Goal: Task Accomplishment & Management: Manage account settings

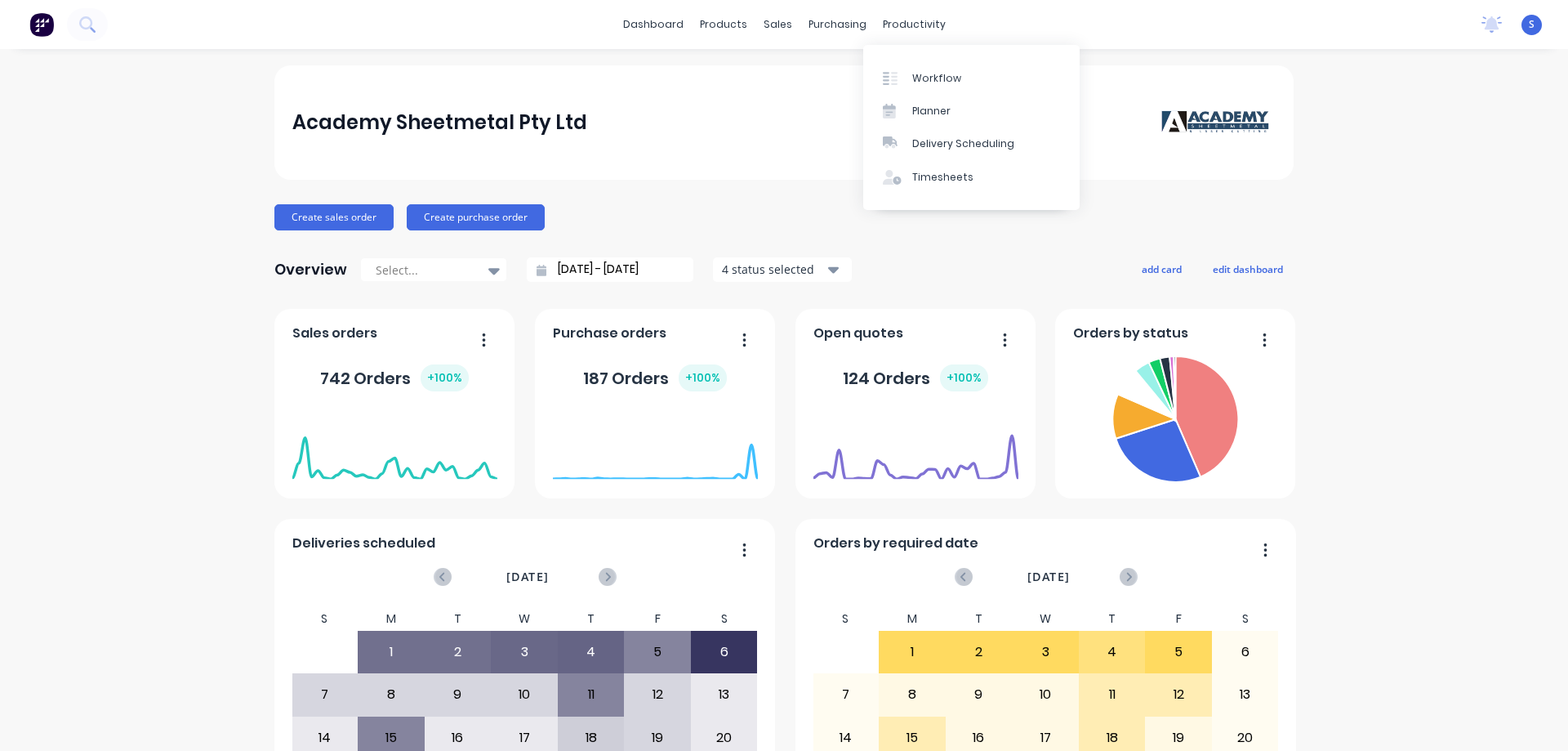
click at [908, 22] on div "productivity" at bounding box center [914, 24] width 80 height 24
click at [926, 75] on div "Workflow" at bounding box center [937, 78] width 49 height 15
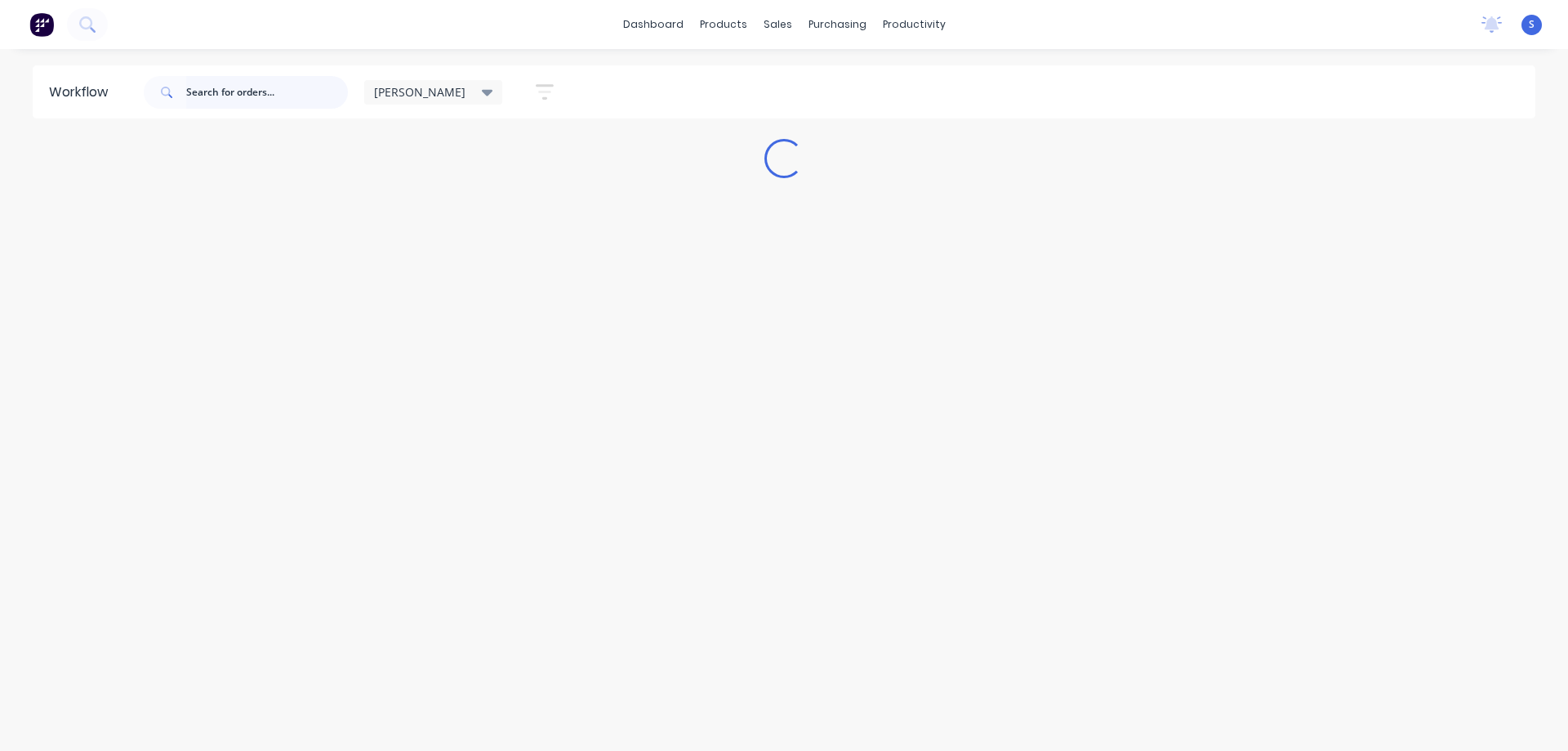
click at [202, 92] on input "text" at bounding box center [267, 92] width 162 height 33
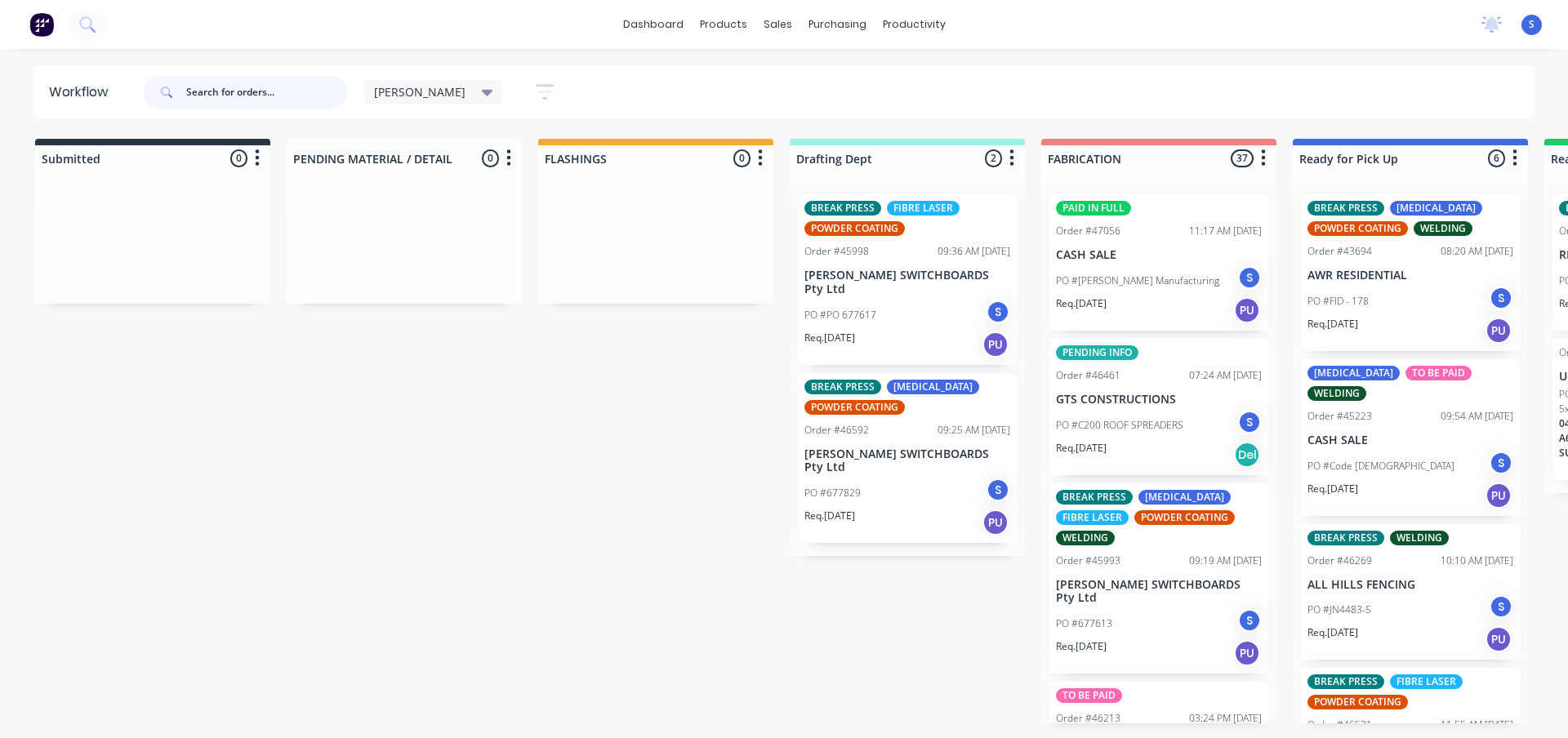
paste input "47449"
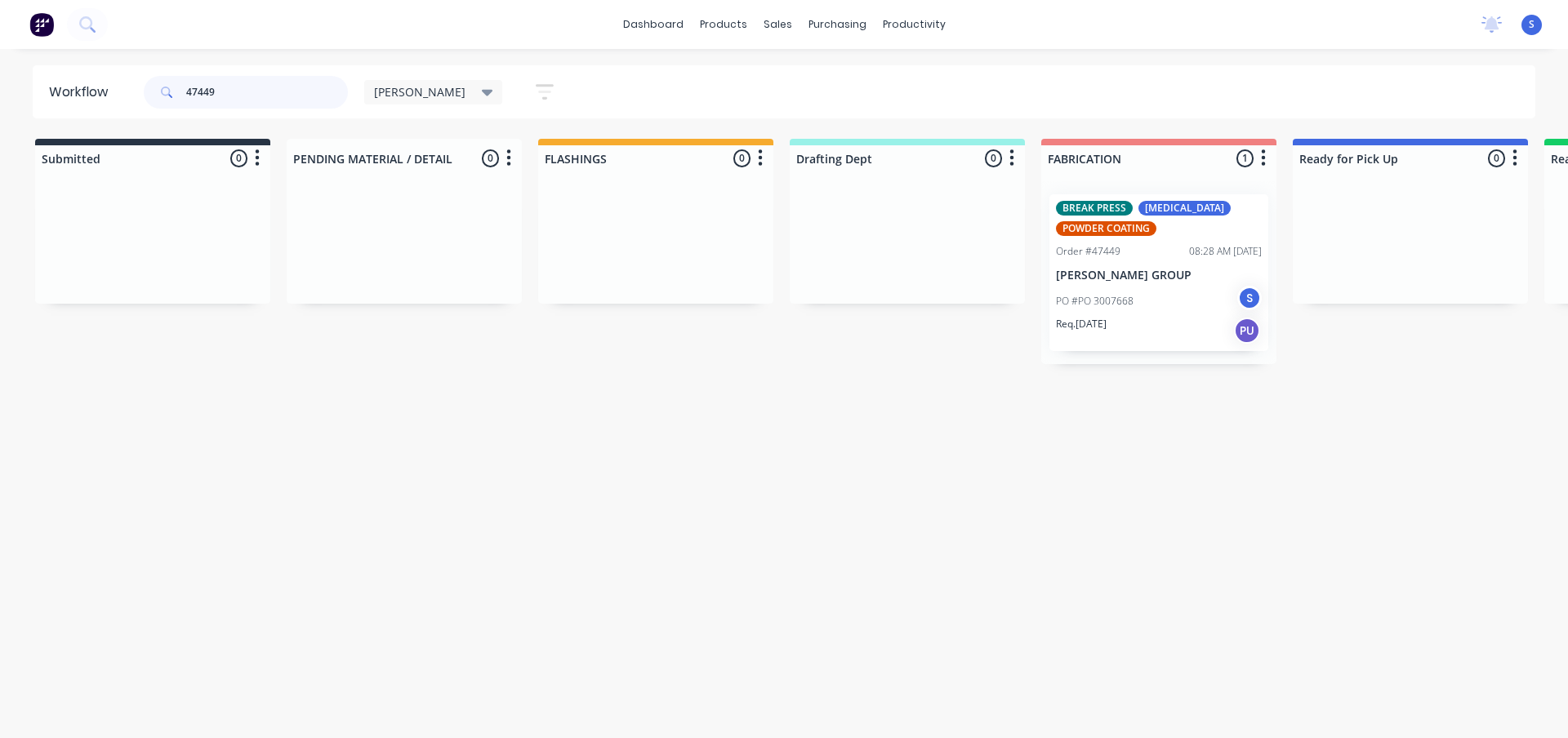
type input "47449"
click at [1182, 308] on div "PO #PO 3007668 S" at bounding box center [1159, 302] width 206 height 31
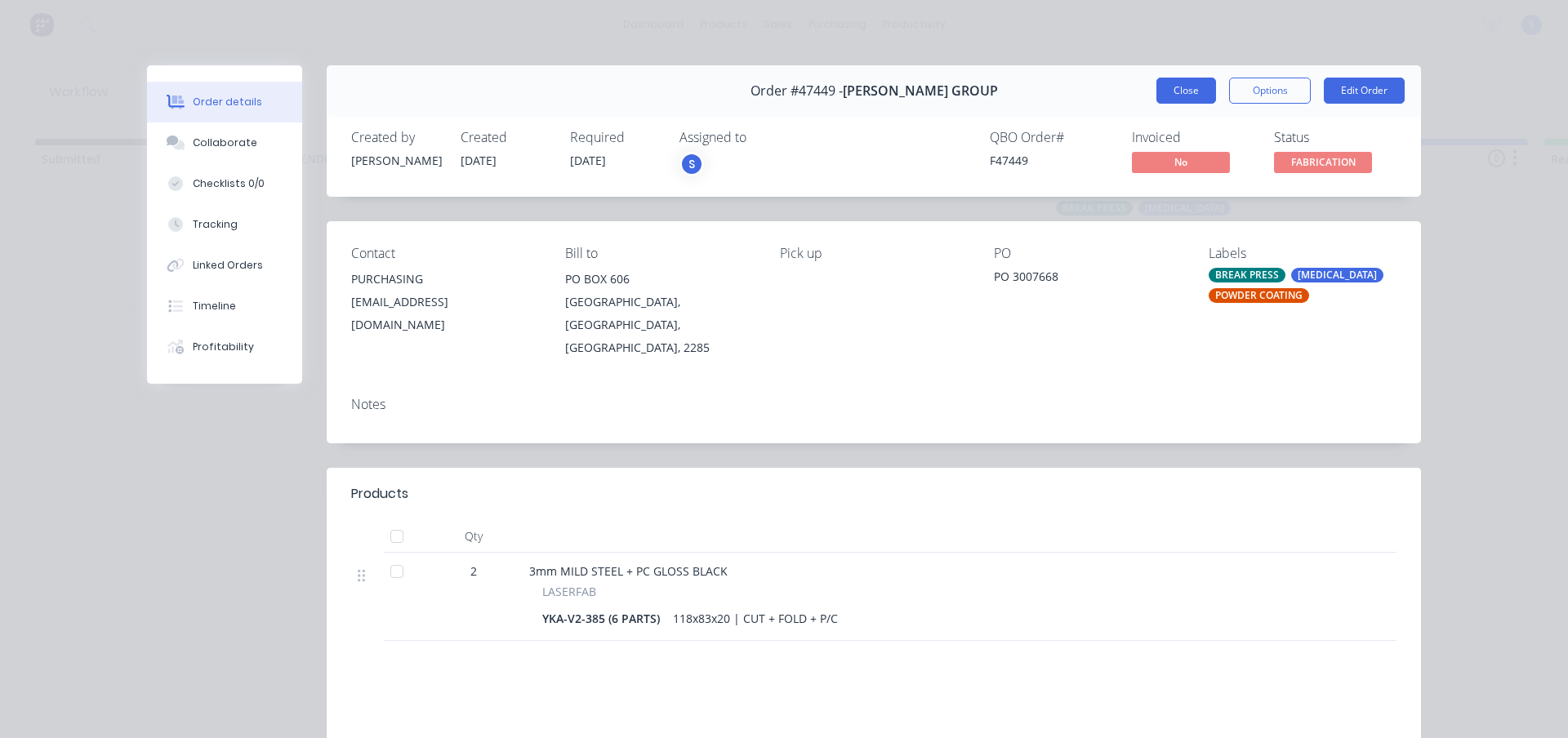
click at [1168, 86] on button "Close" at bounding box center [1185, 90] width 59 height 26
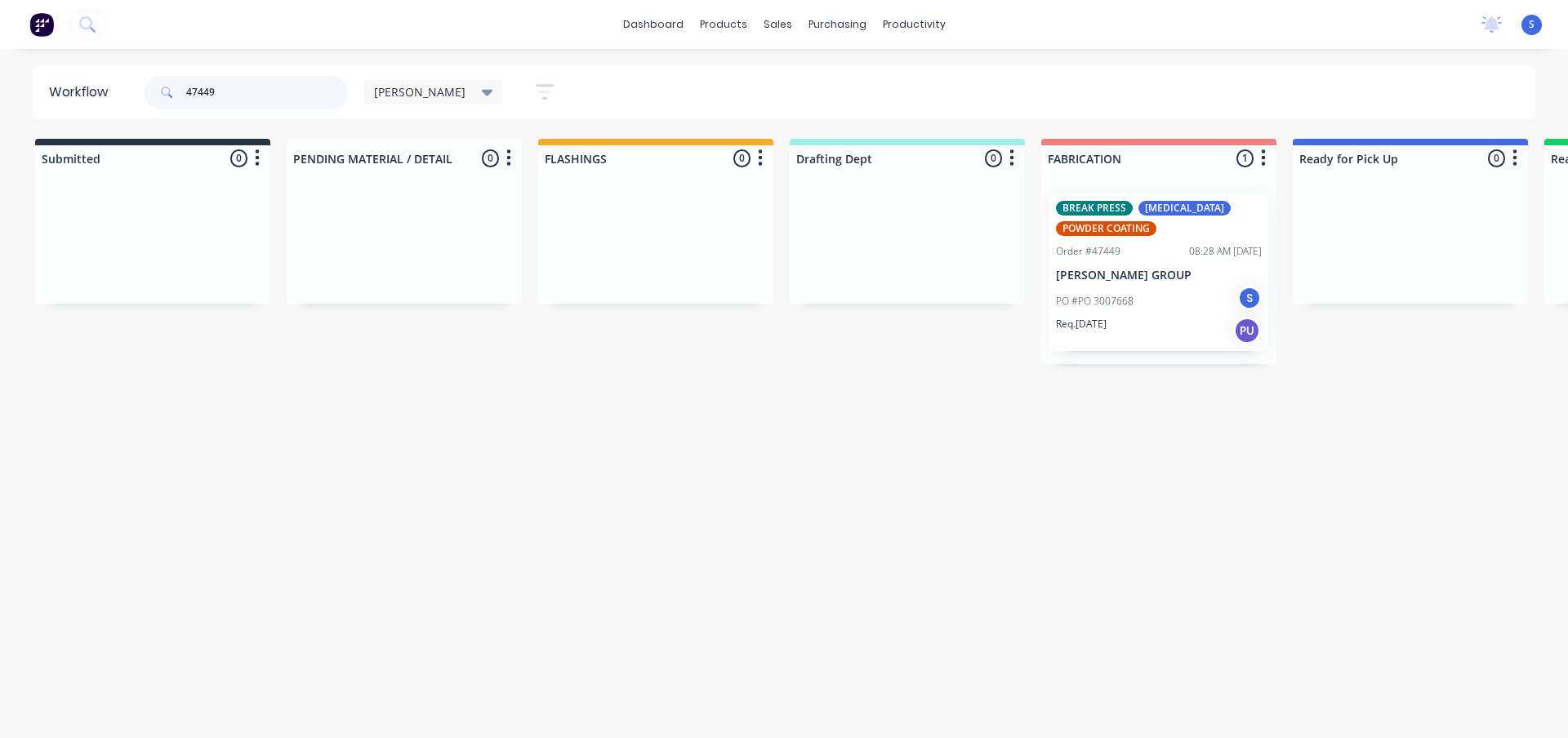
drag, startPoint x: 240, startPoint y: 92, endPoint x: 15, endPoint y: 85, distance: 225.1
click at [147, 94] on div "47449" at bounding box center [245, 92] width 205 height 33
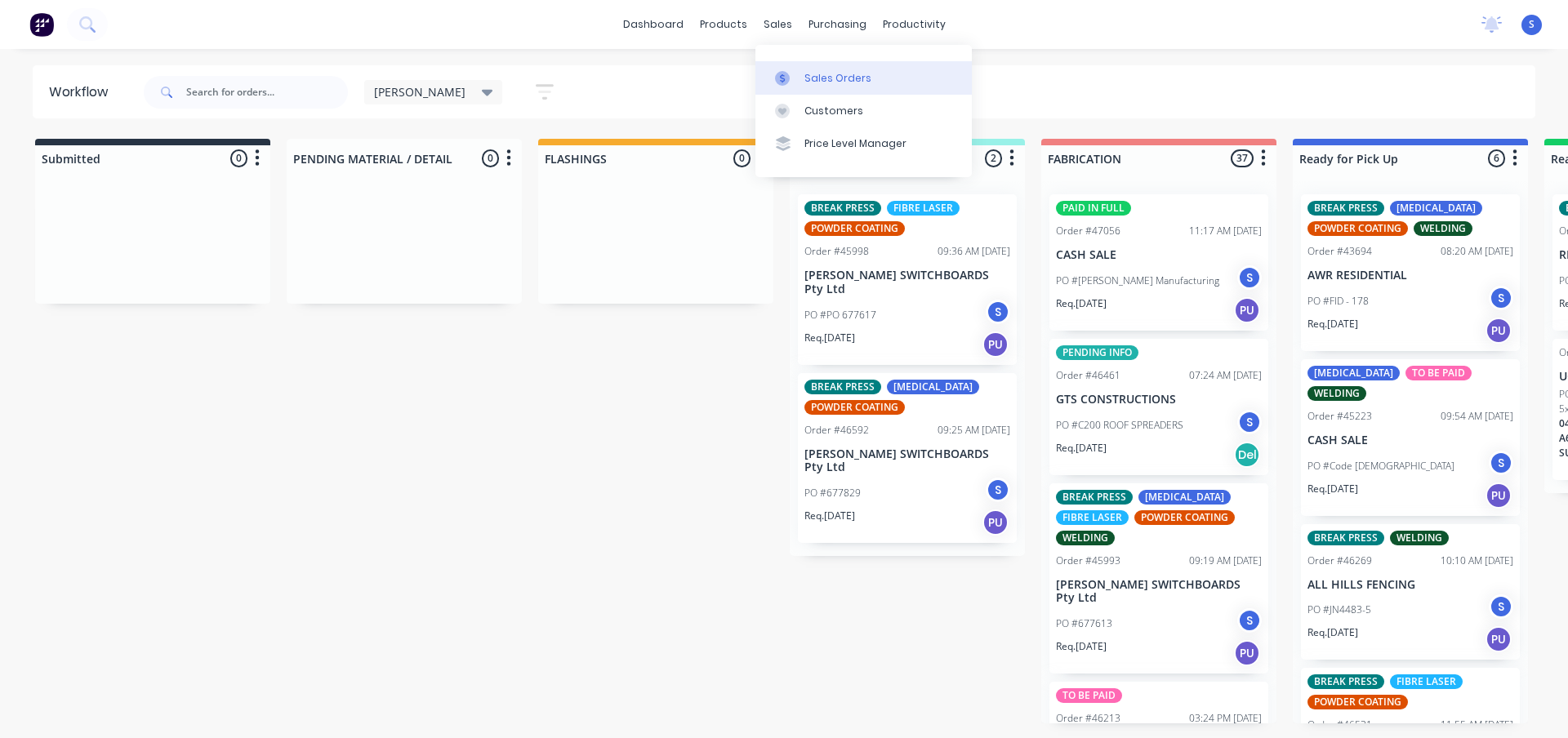
click at [819, 75] on div "Sales Orders" at bounding box center [837, 78] width 67 height 15
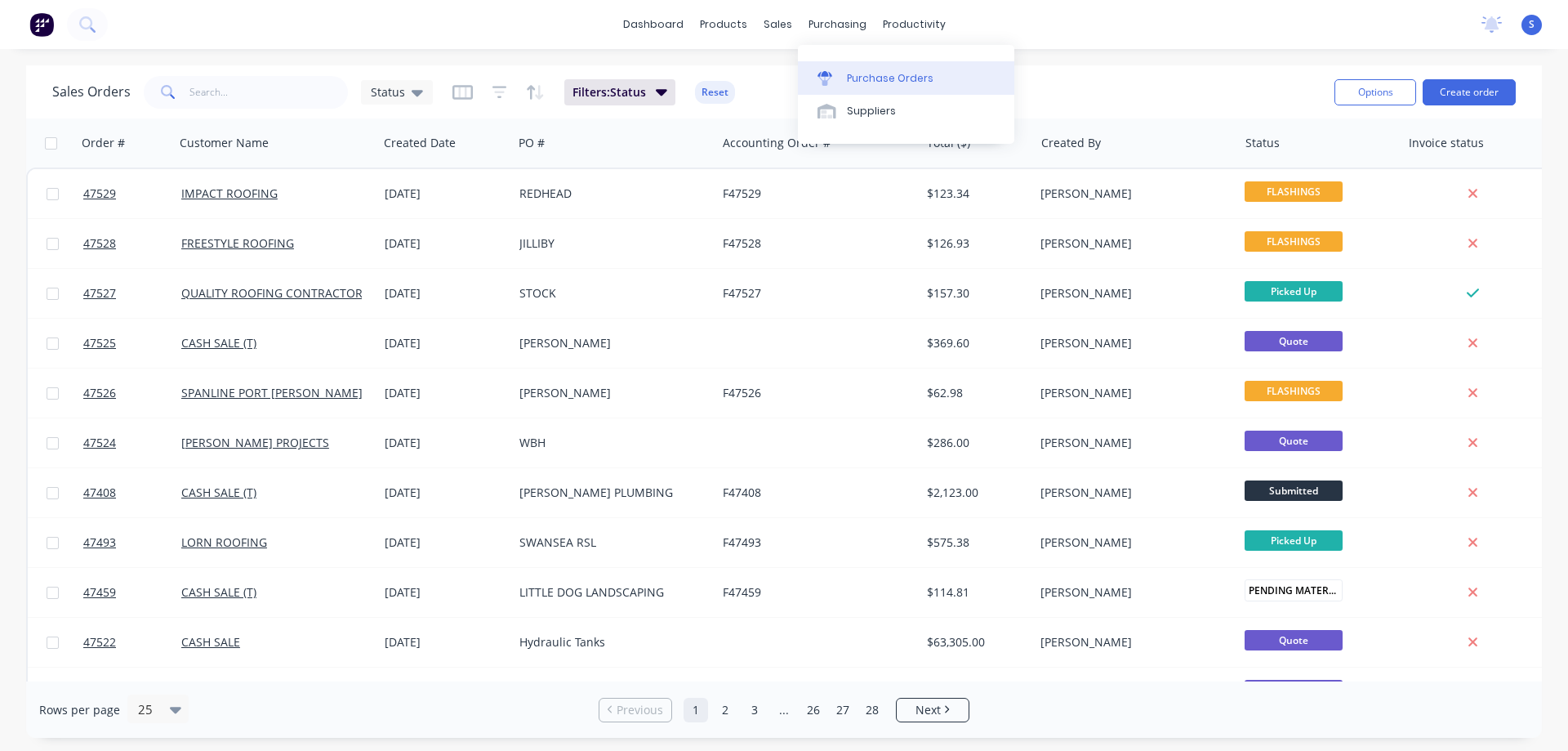
click at [858, 75] on div "Purchase Orders" at bounding box center [889, 78] width 86 height 15
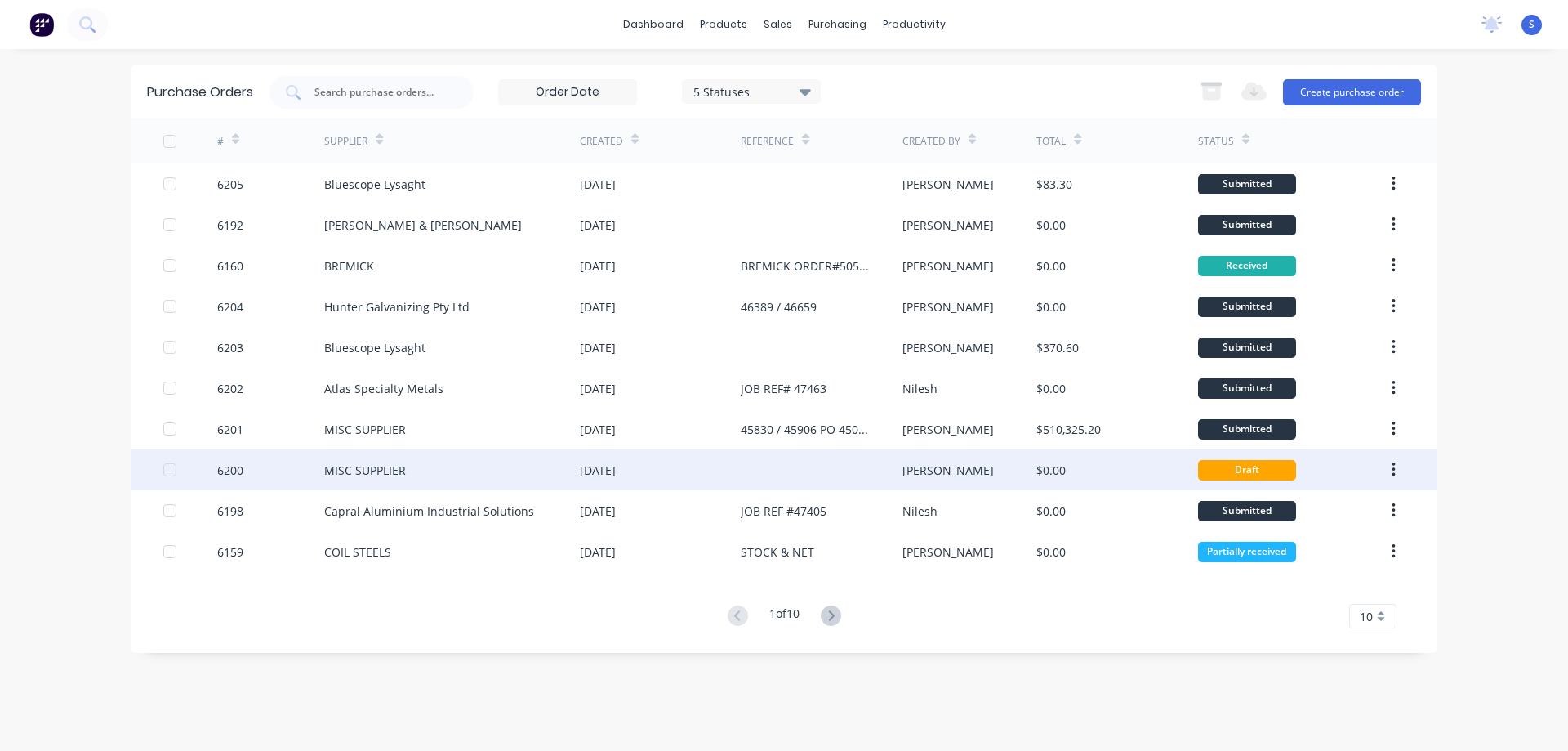
click at [734, 465] on div "[DATE]" at bounding box center [660, 470] width 161 height 41
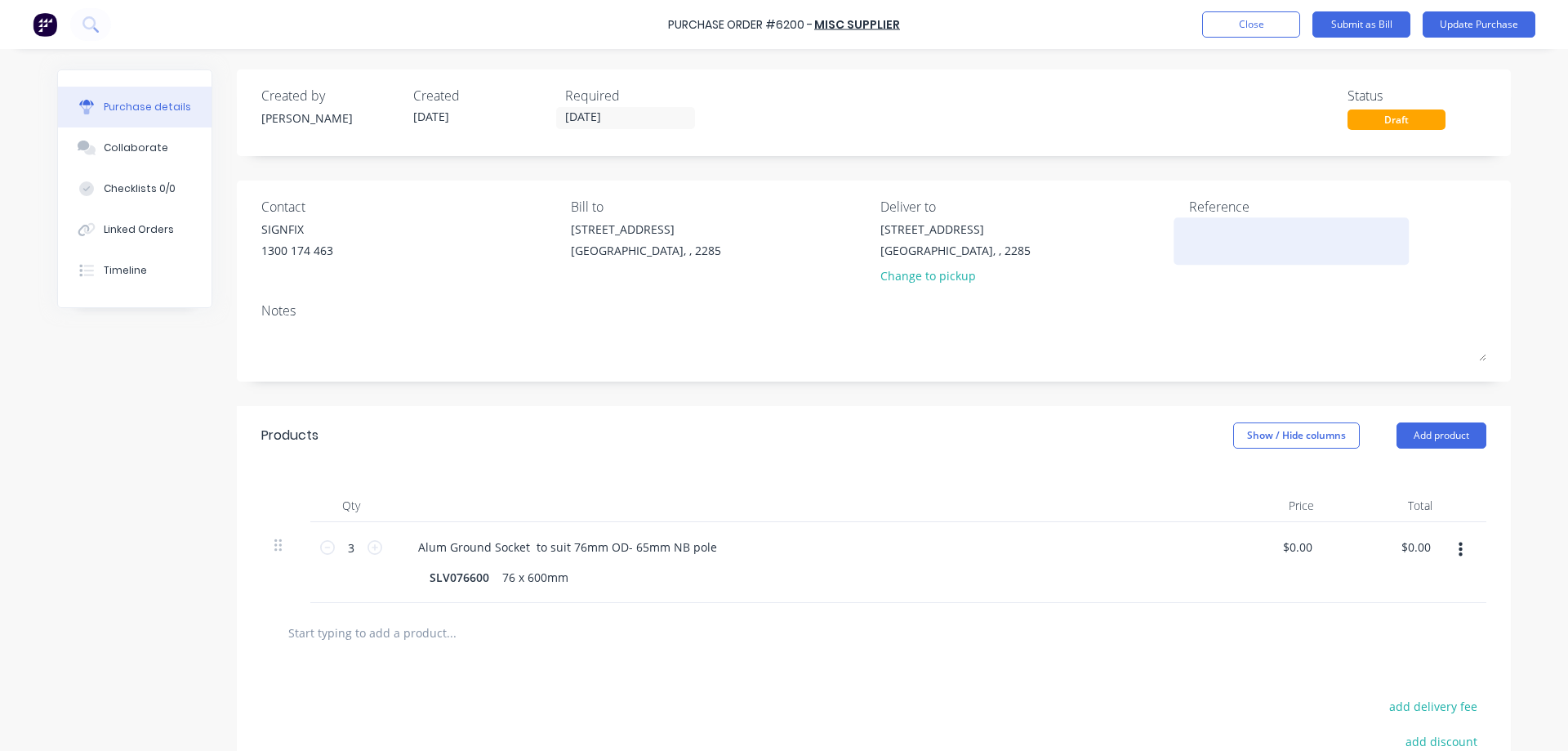
click at [1209, 228] on textarea at bounding box center [1291, 239] width 205 height 37
type textarea "#47488"
click at [1205, 241] on textarea "#47488" at bounding box center [1291, 239] width 205 height 37
type textarea "x"
click at [1205, 241] on textarea "#47488" at bounding box center [1291, 239] width 205 height 37
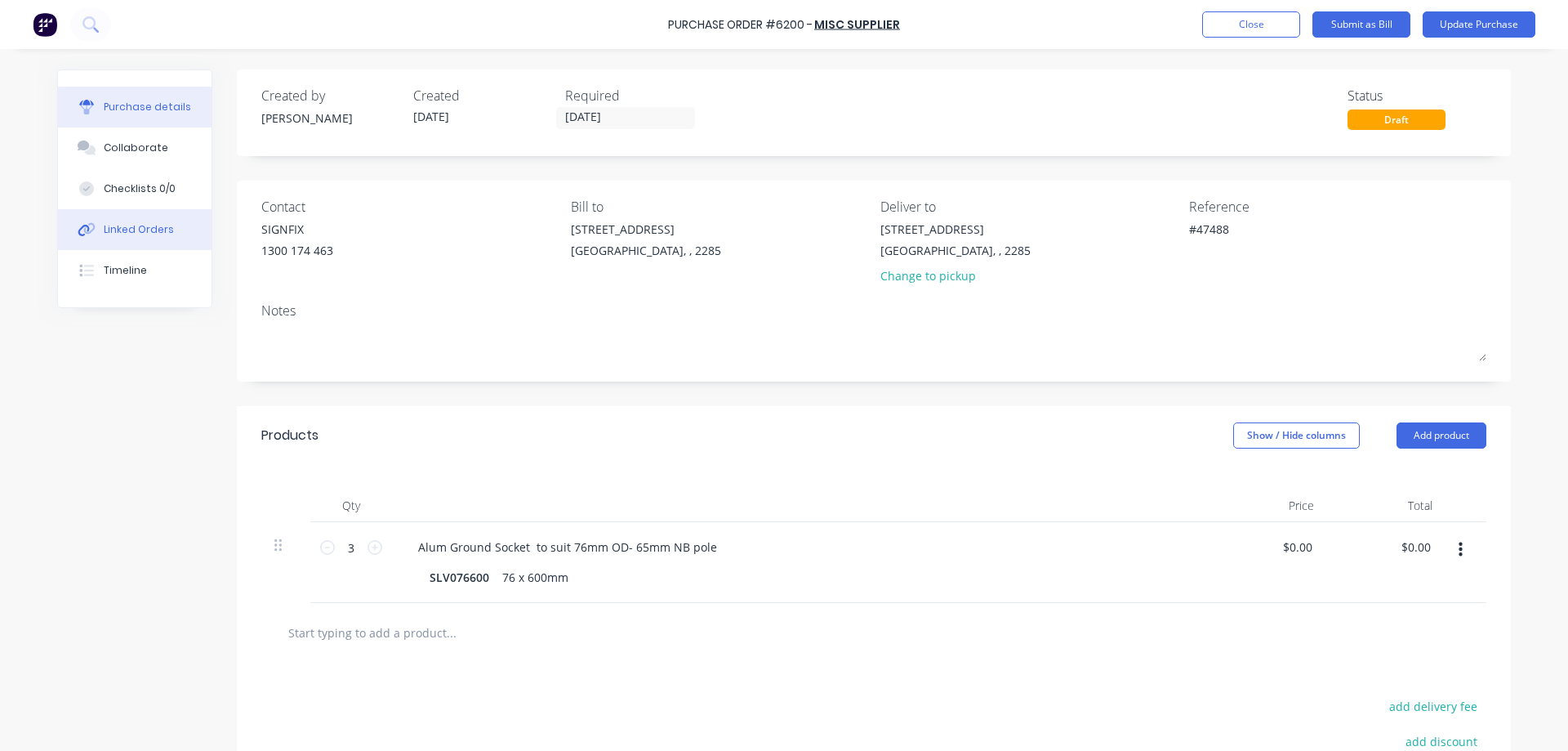
type textarea "#47488"
type textarea "x"
type textarea "#47488"
click at [132, 236] on div "Linked Orders" at bounding box center [139, 229] width 70 height 15
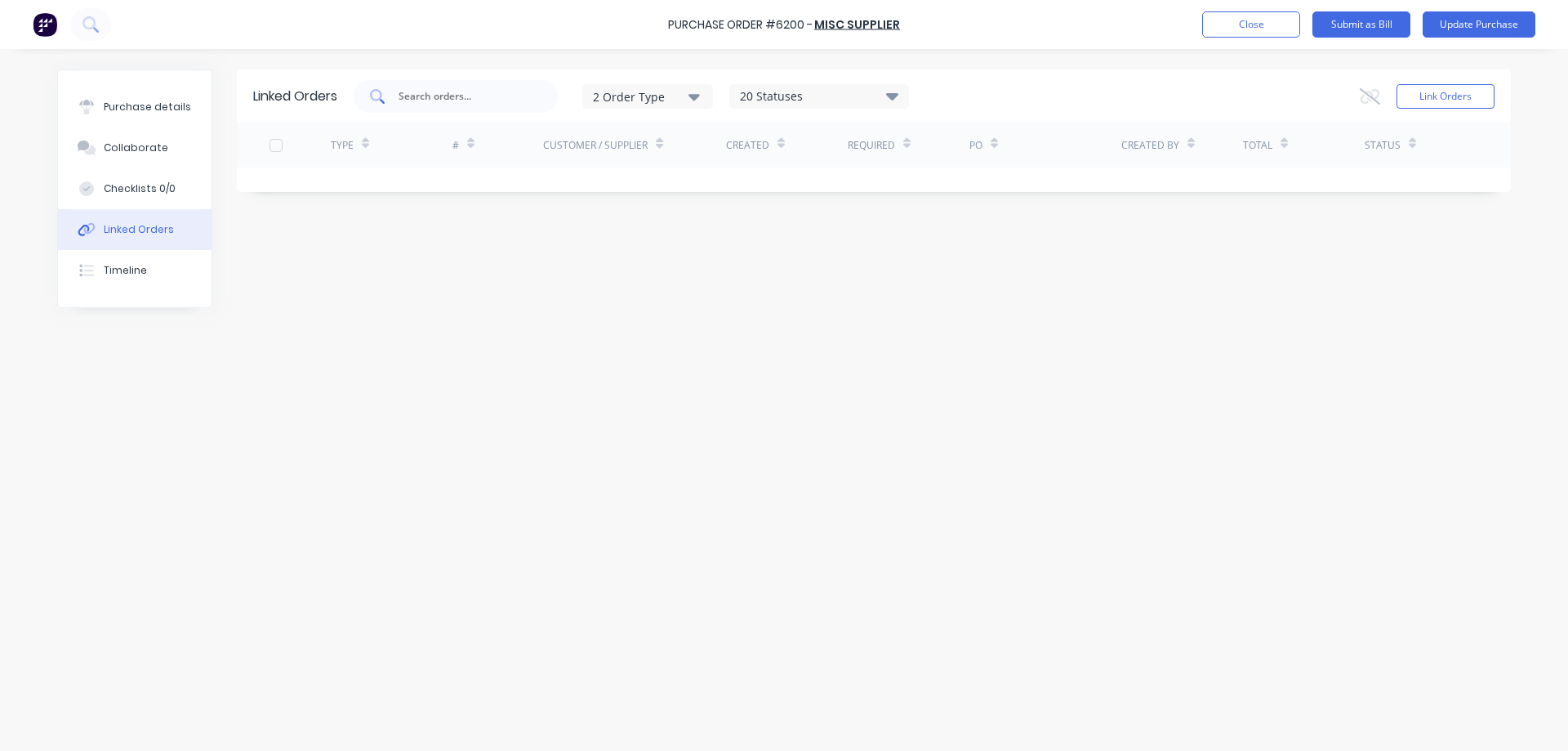
click at [448, 101] on input "text" at bounding box center [464, 96] width 136 height 16
click at [1428, 105] on button "Link Orders" at bounding box center [1445, 96] width 98 height 24
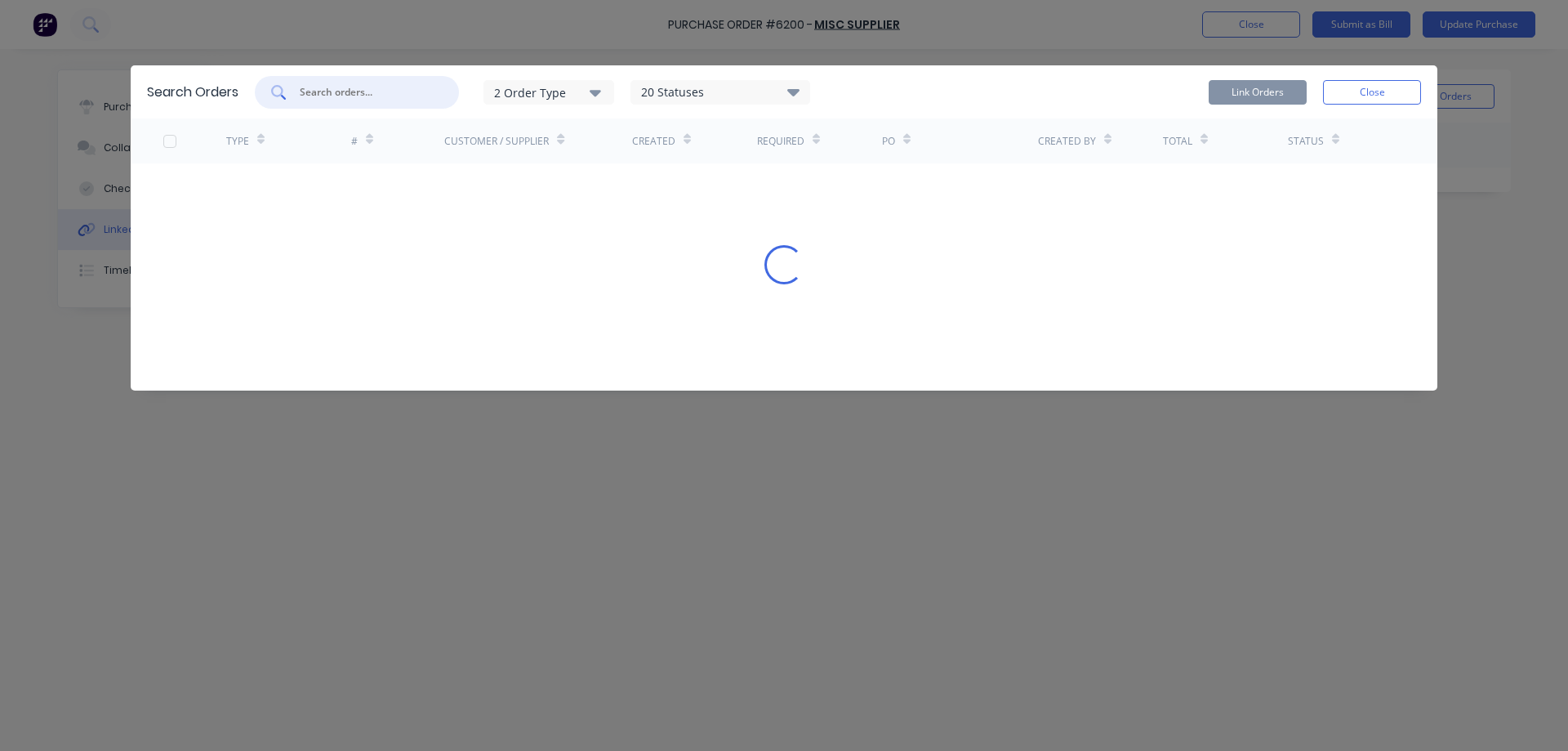
click at [377, 95] on input "text" at bounding box center [366, 92] width 136 height 16
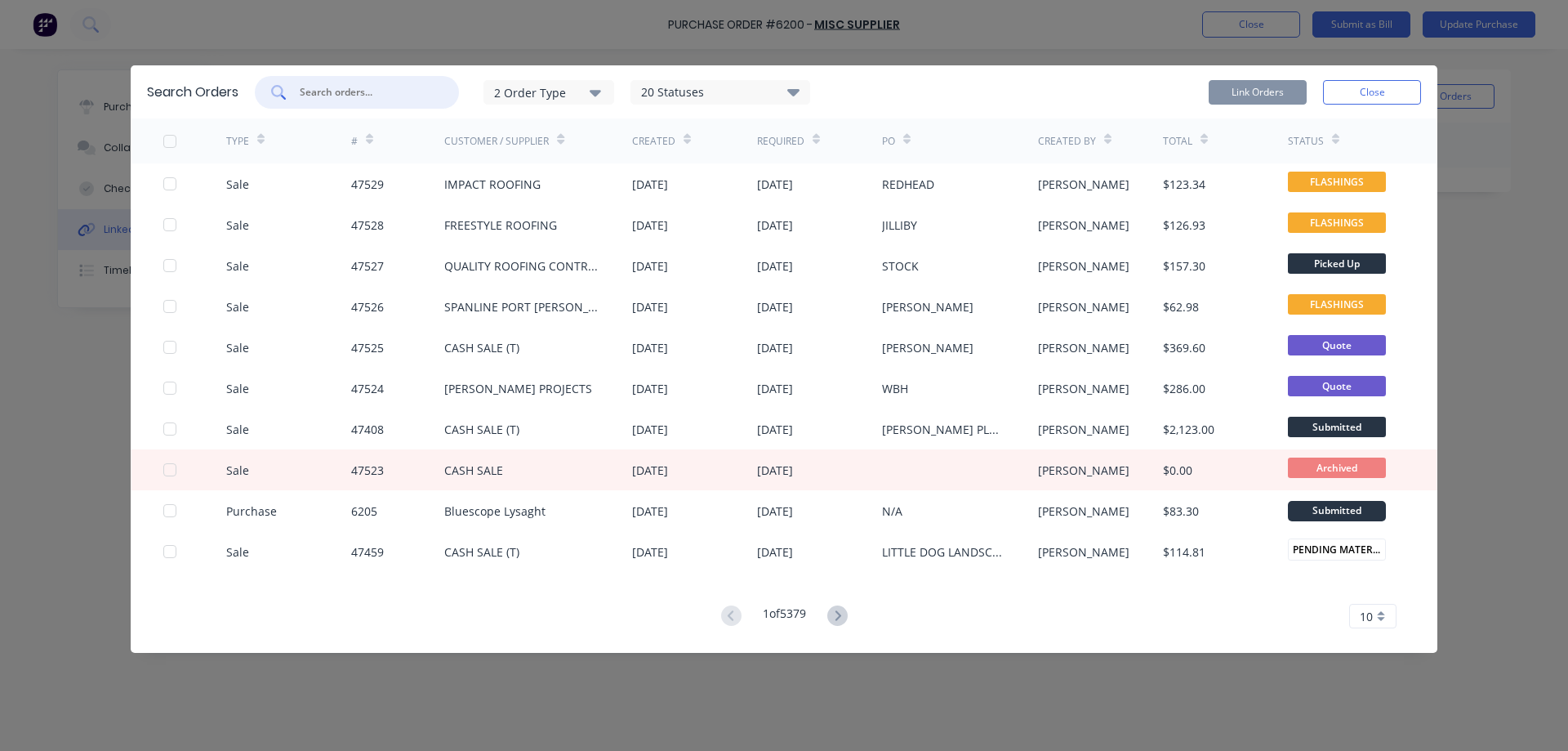
paste input "47488"
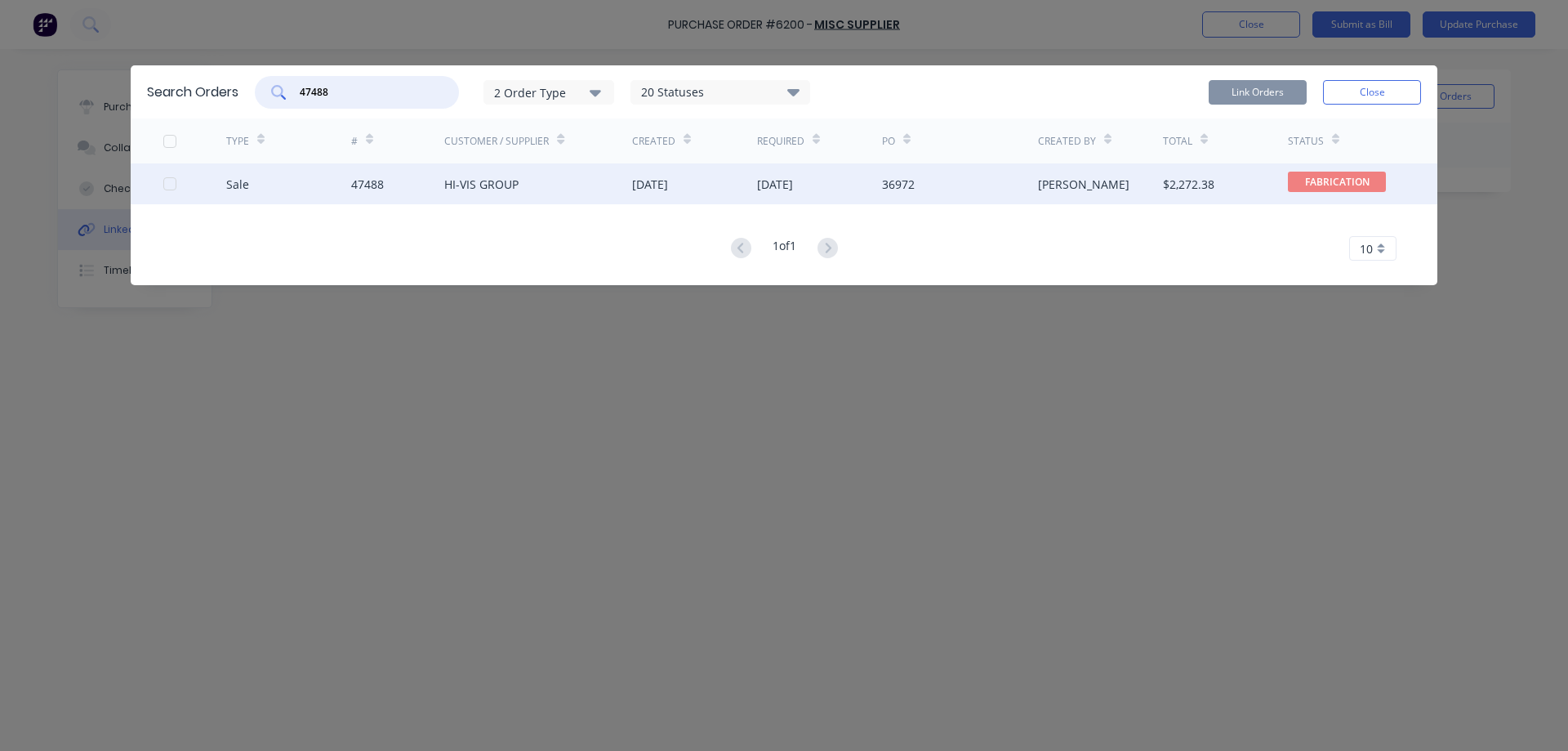
click at [165, 188] on div at bounding box center [170, 184] width 33 height 33
type input "47488"
click at [1257, 90] on button "Link Orders" at bounding box center [1257, 92] width 98 height 24
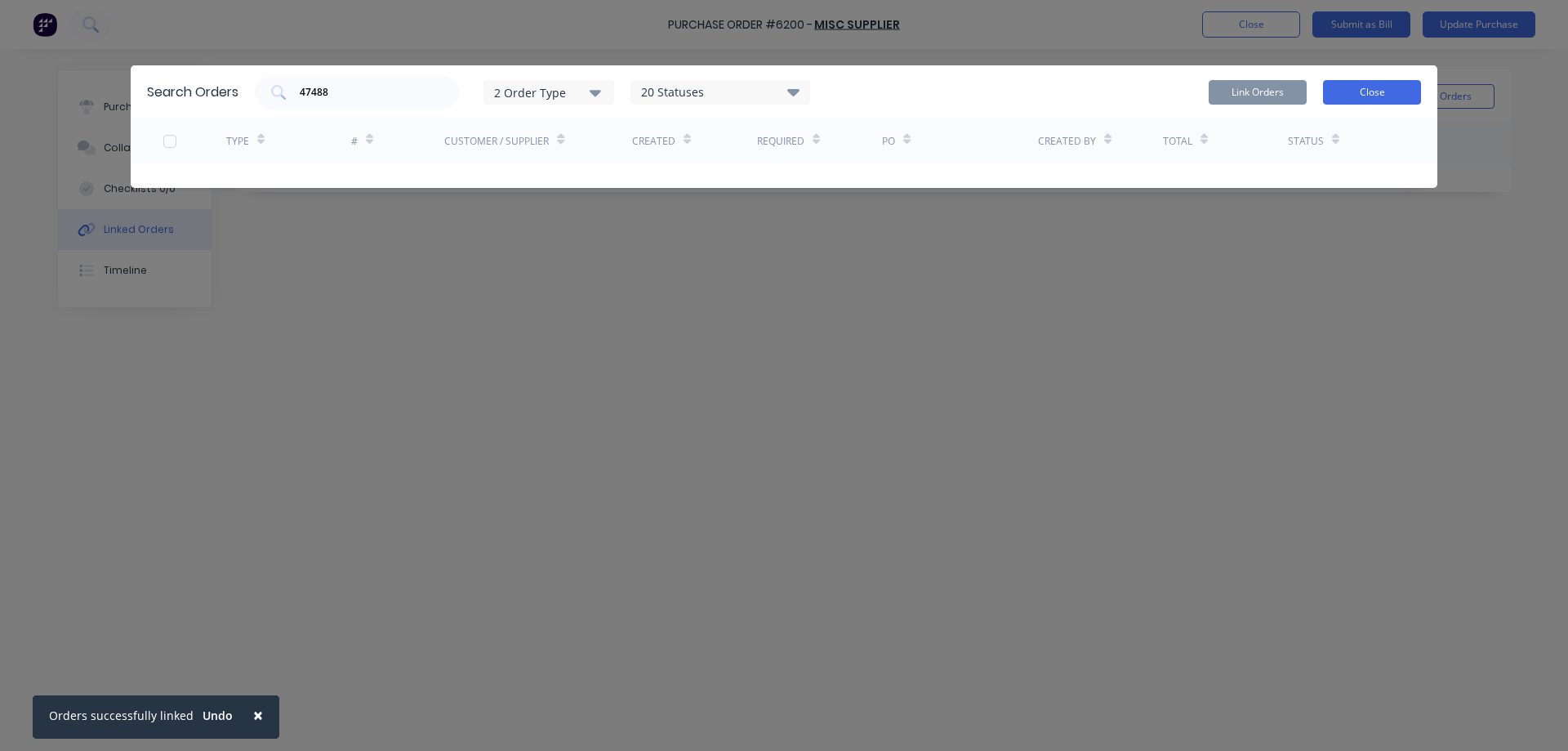
click at [1388, 95] on button "Close" at bounding box center [1371, 92] width 98 height 24
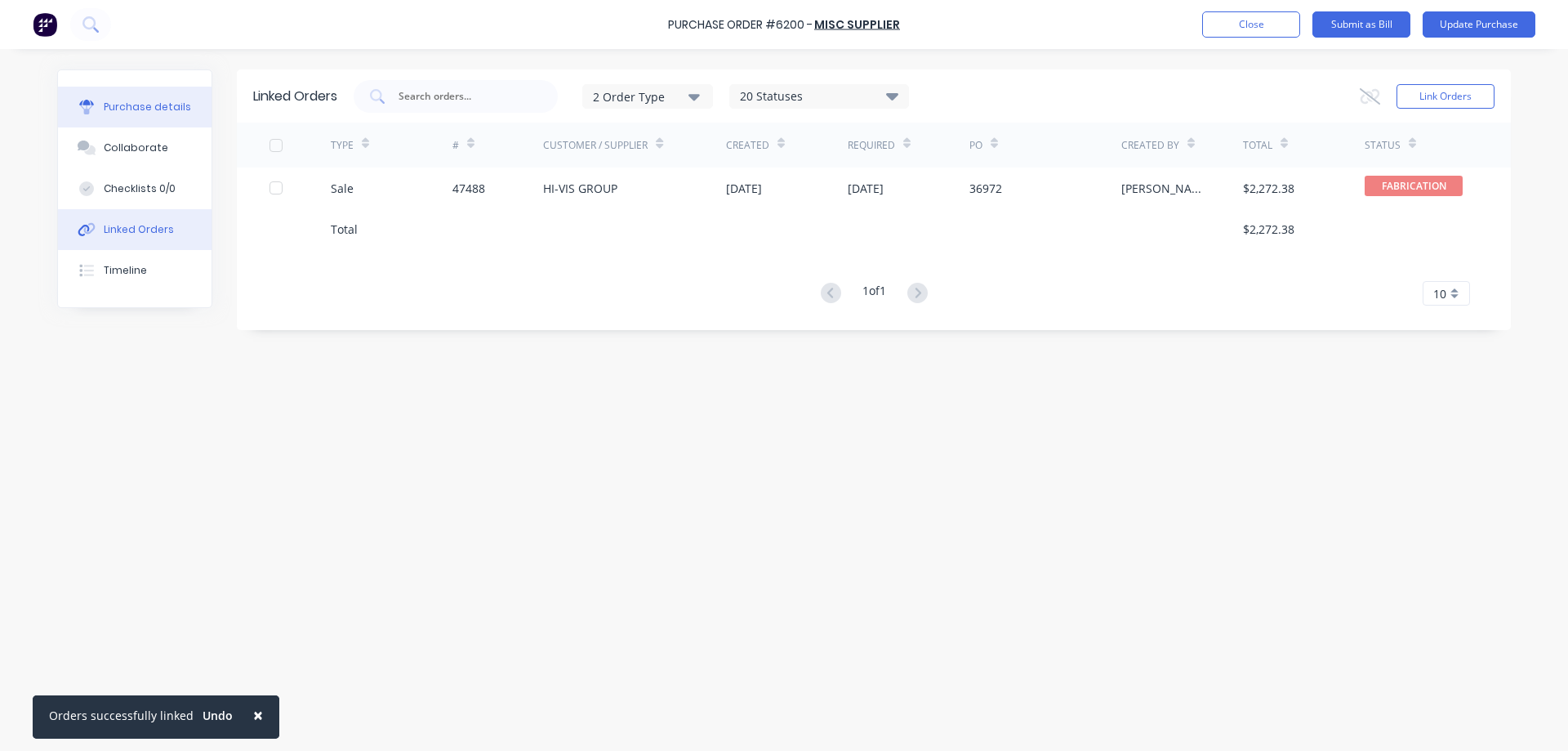
click at [158, 108] on div "Purchase details" at bounding box center [147, 107] width 87 height 15
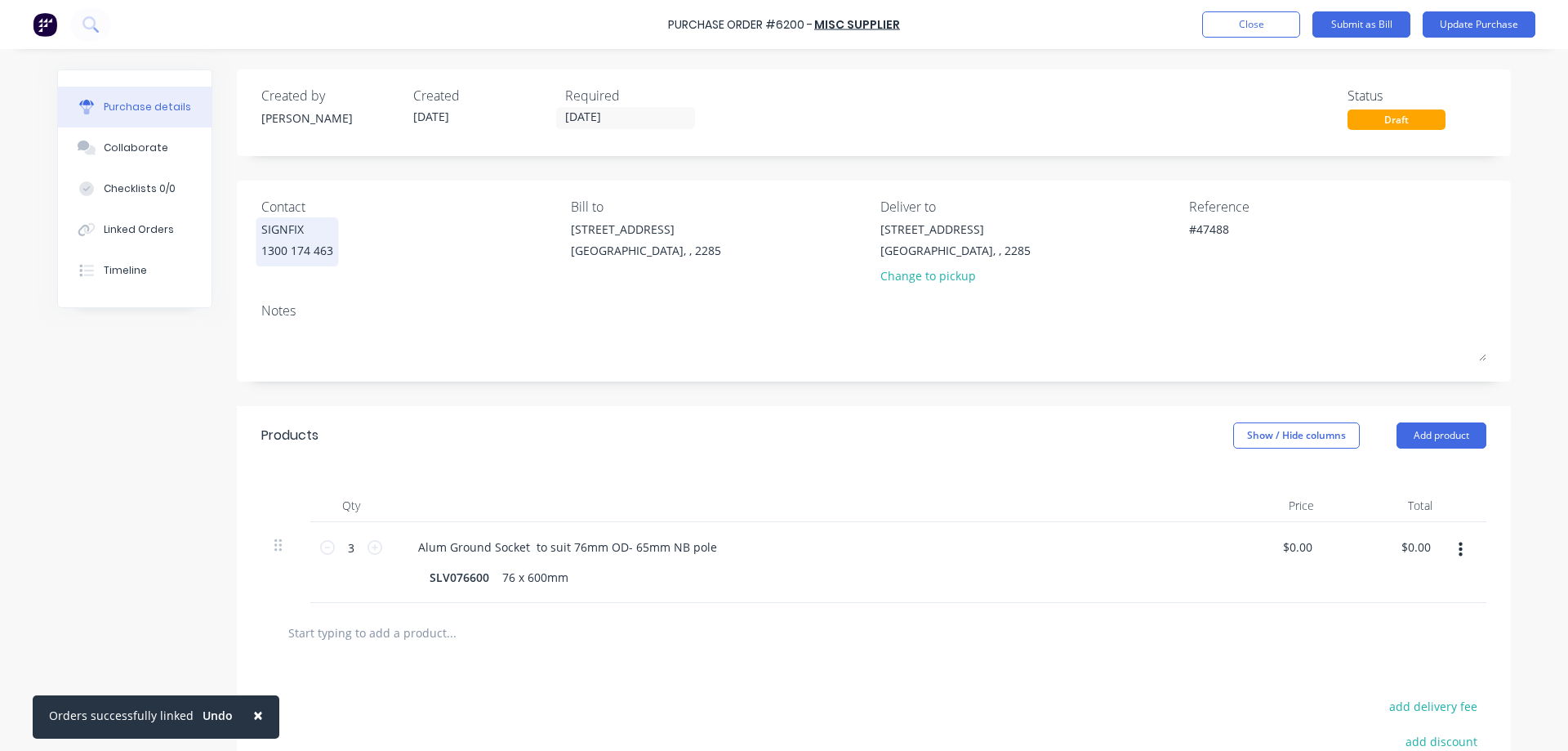
click at [276, 236] on div "SIGNFIX" at bounding box center [297, 229] width 72 height 17
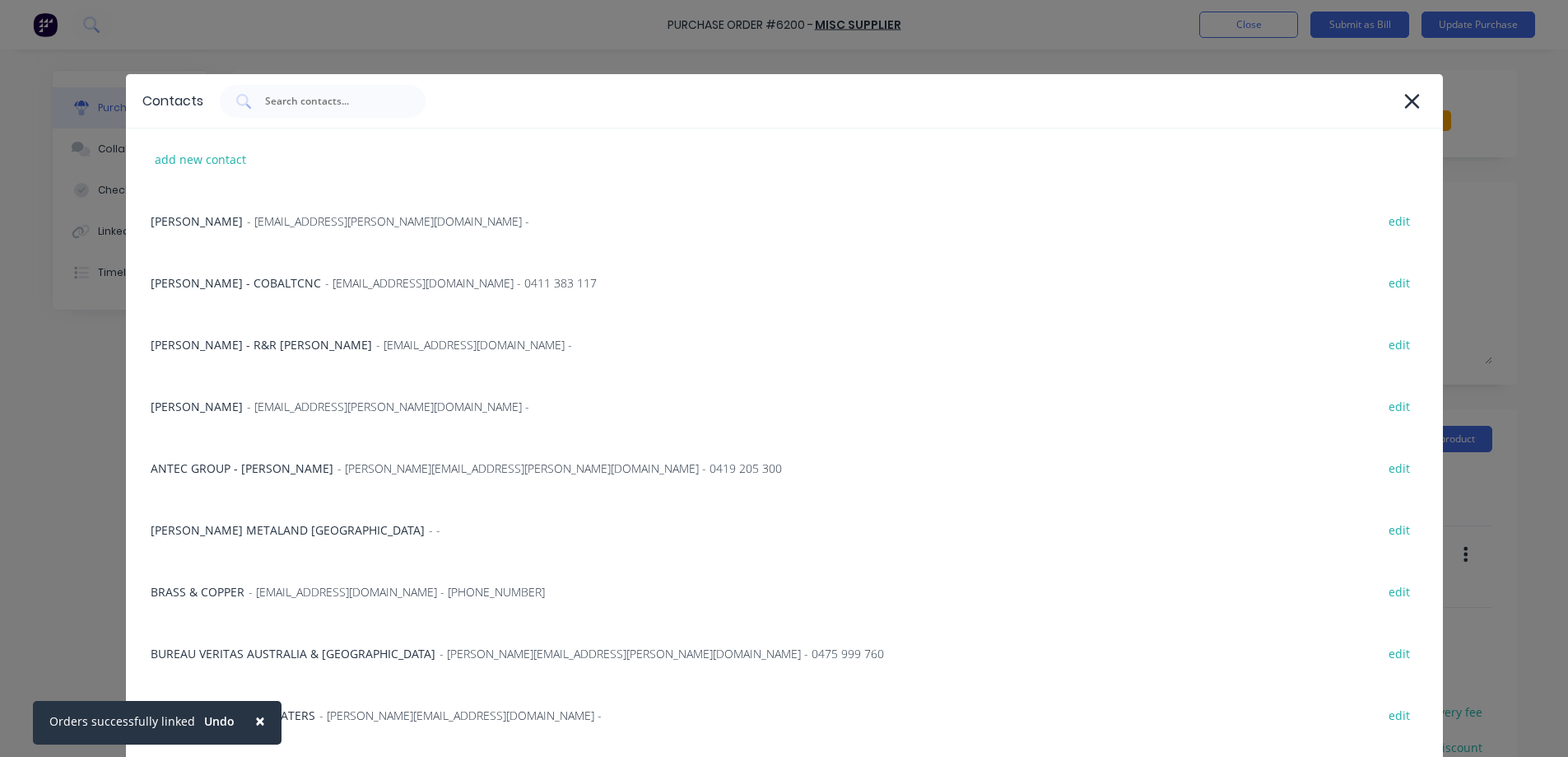
click at [89, 504] on div "Contacts add new contact [PERSON_NAME] - [EMAIL_ADDRESS][PERSON_NAME][DOMAIN_NA…" at bounding box center [784, 378] width 1568 height 757
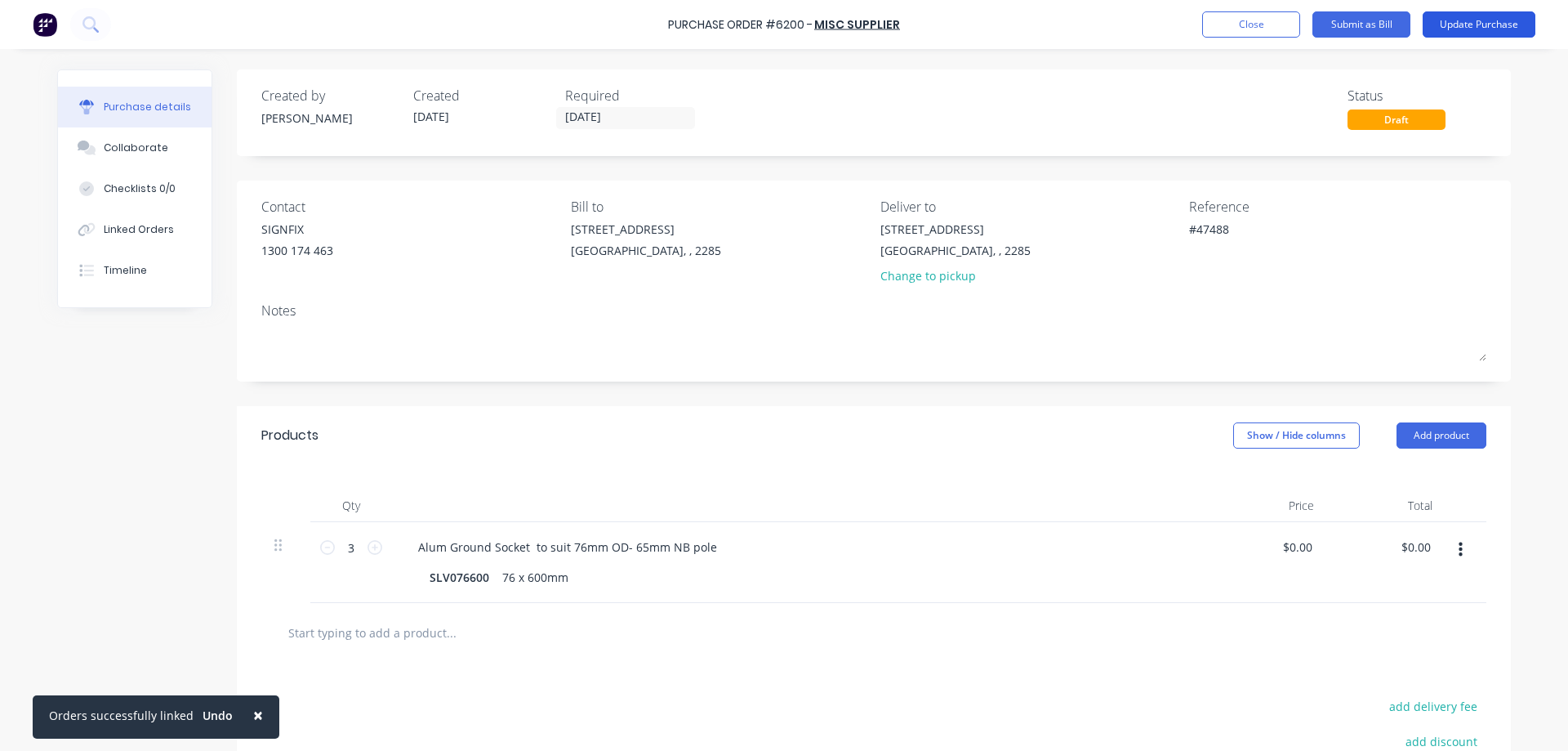
click at [1466, 26] on button "Update Purchase" at bounding box center [1479, 24] width 112 height 26
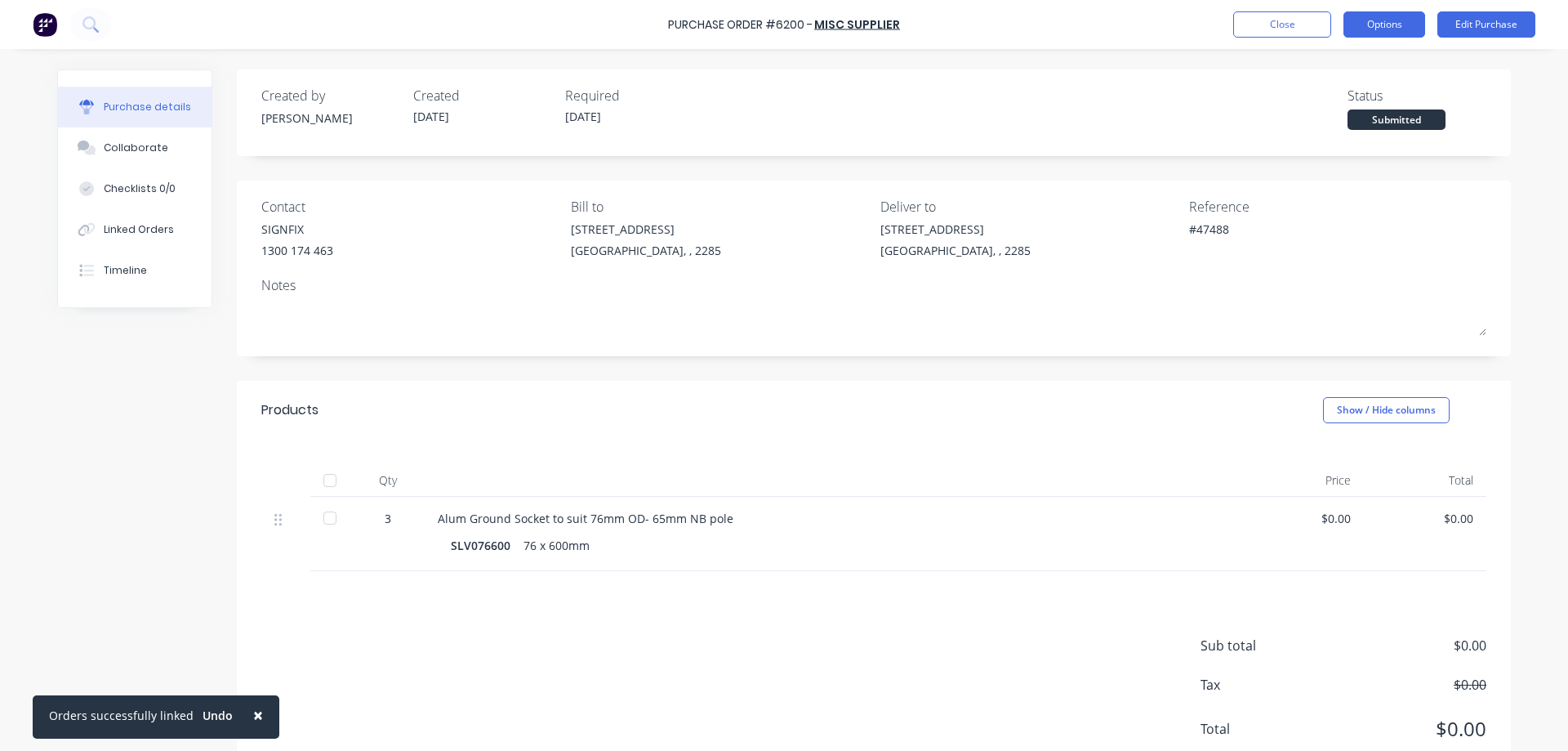
click at [1370, 24] on button "Options" at bounding box center [1384, 24] width 81 height 26
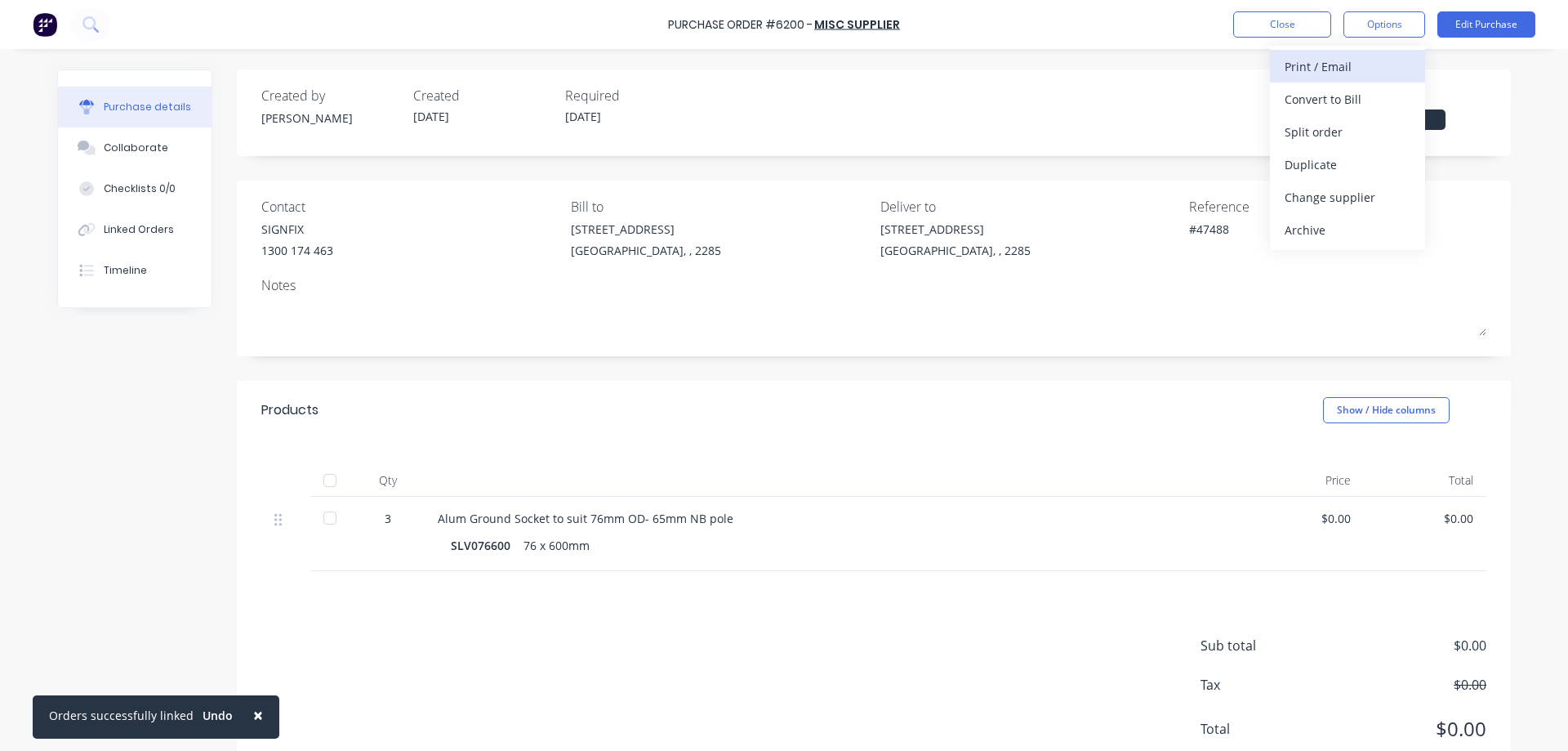
click at [1321, 65] on div "Print / Email" at bounding box center [1348, 66] width 126 height 23
click at [1308, 134] on div "Without pricing" at bounding box center [1348, 132] width 126 height 23
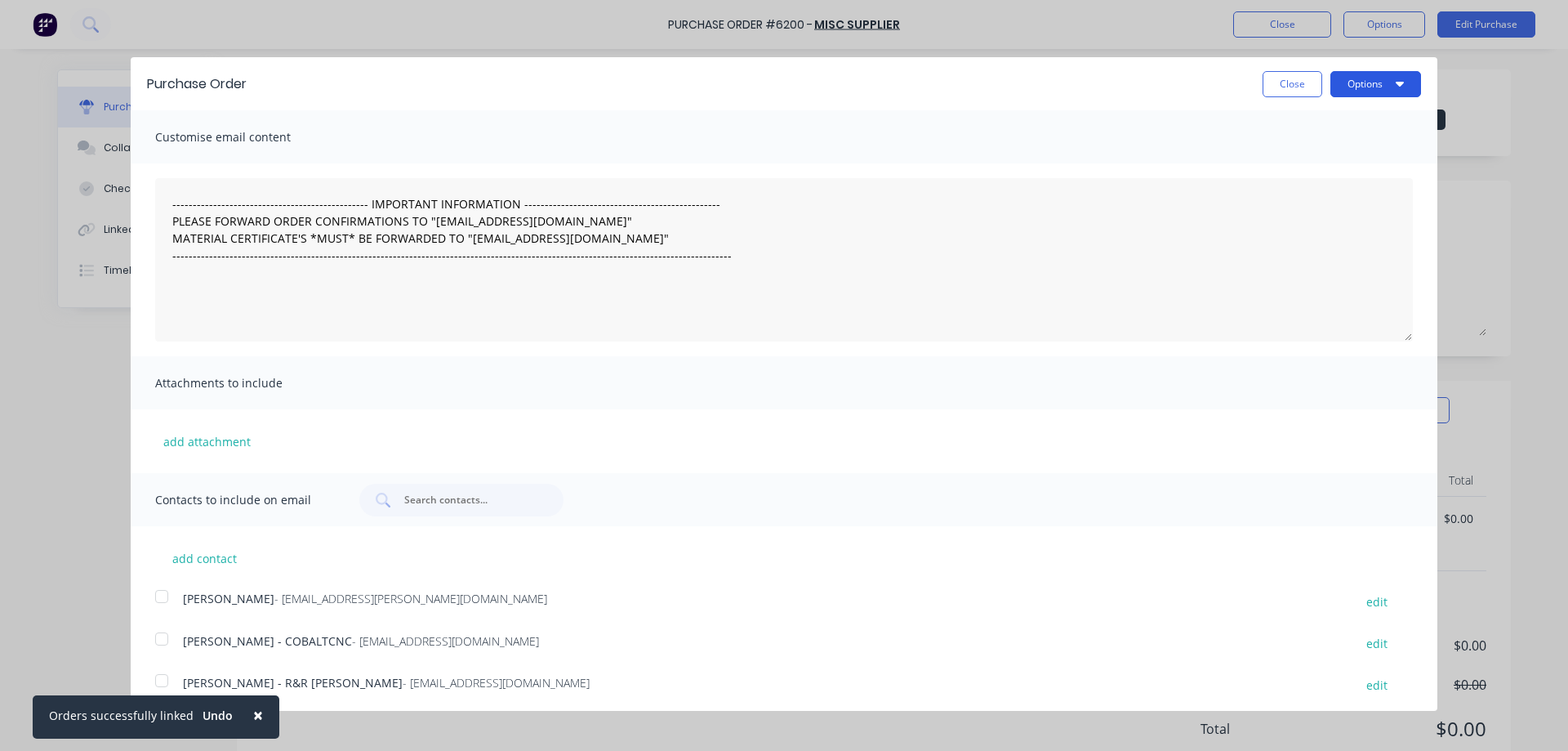
click at [1350, 79] on button "Options" at bounding box center [1375, 83] width 90 height 26
click at [1325, 121] on div "Print" at bounding box center [1343, 125] width 126 height 23
click at [1278, 83] on button "Close" at bounding box center [1292, 83] width 59 height 26
type textarea "x"
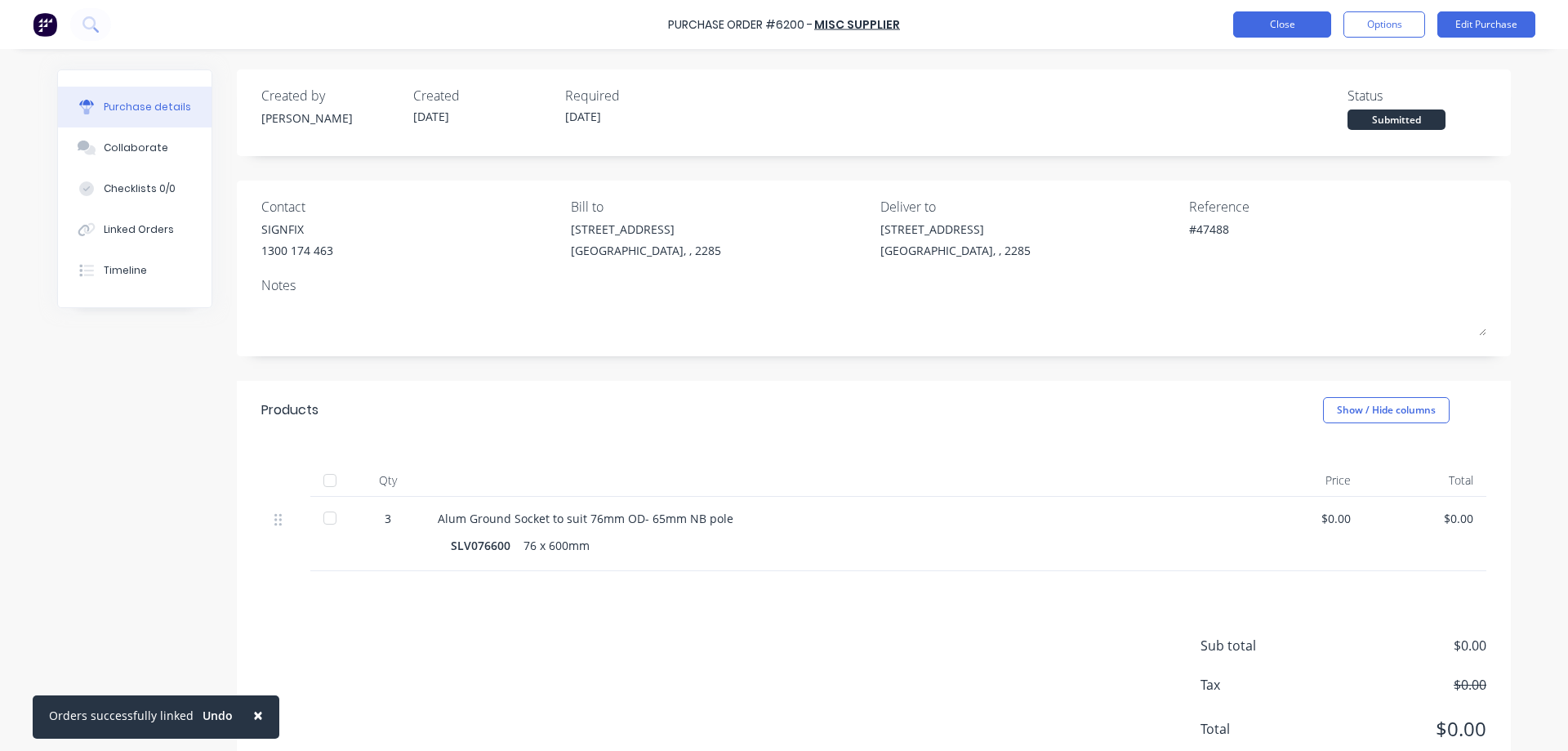
click at [1287, 27] on button "Close" at bounding box center [1282, 24] width 98 height 26
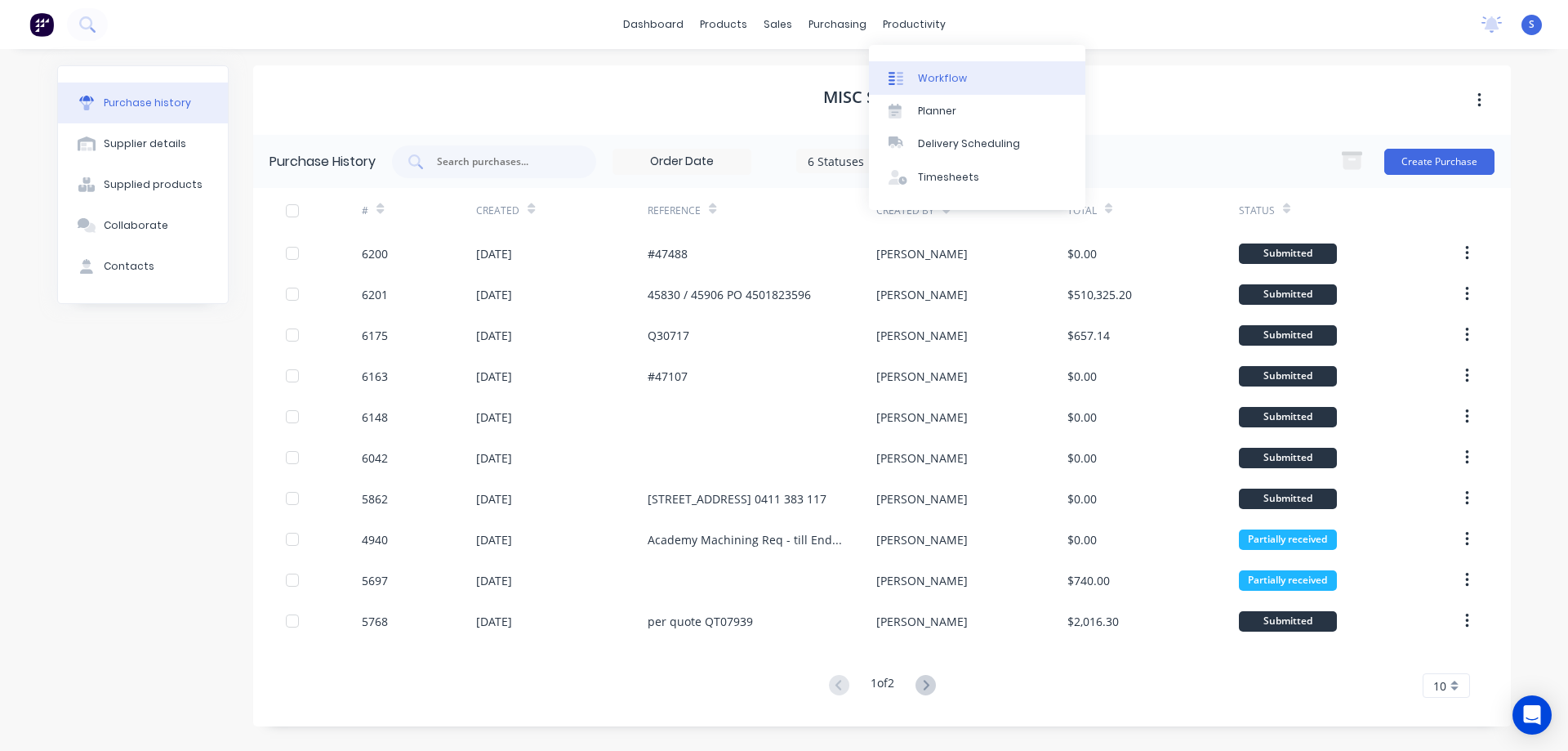
click at [938, 71] on div "Workflow" at bounding box center [943, 78] width 49 height 15
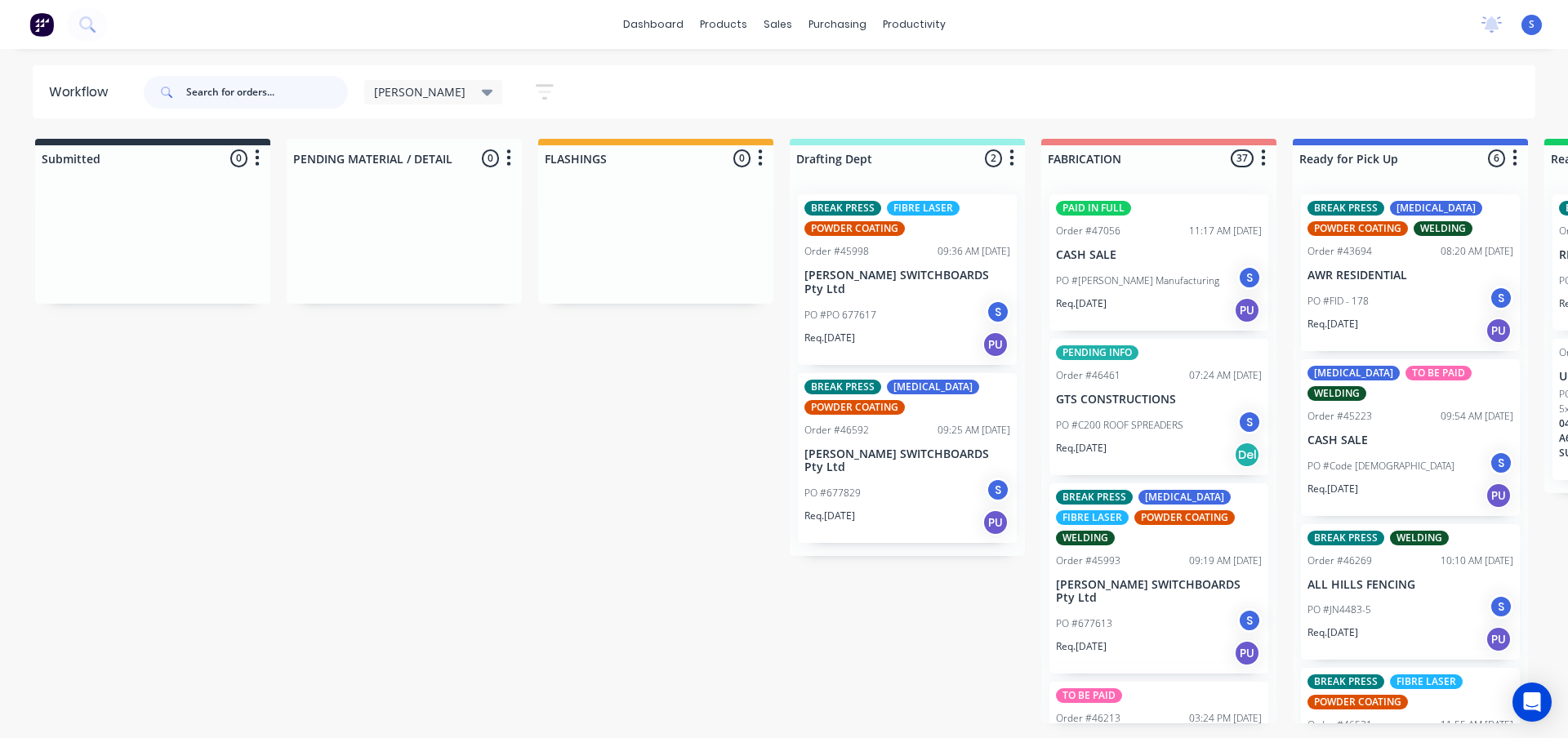
click at [209, 94] on input "text" at bounding box center [267, 92] width 162 height 33
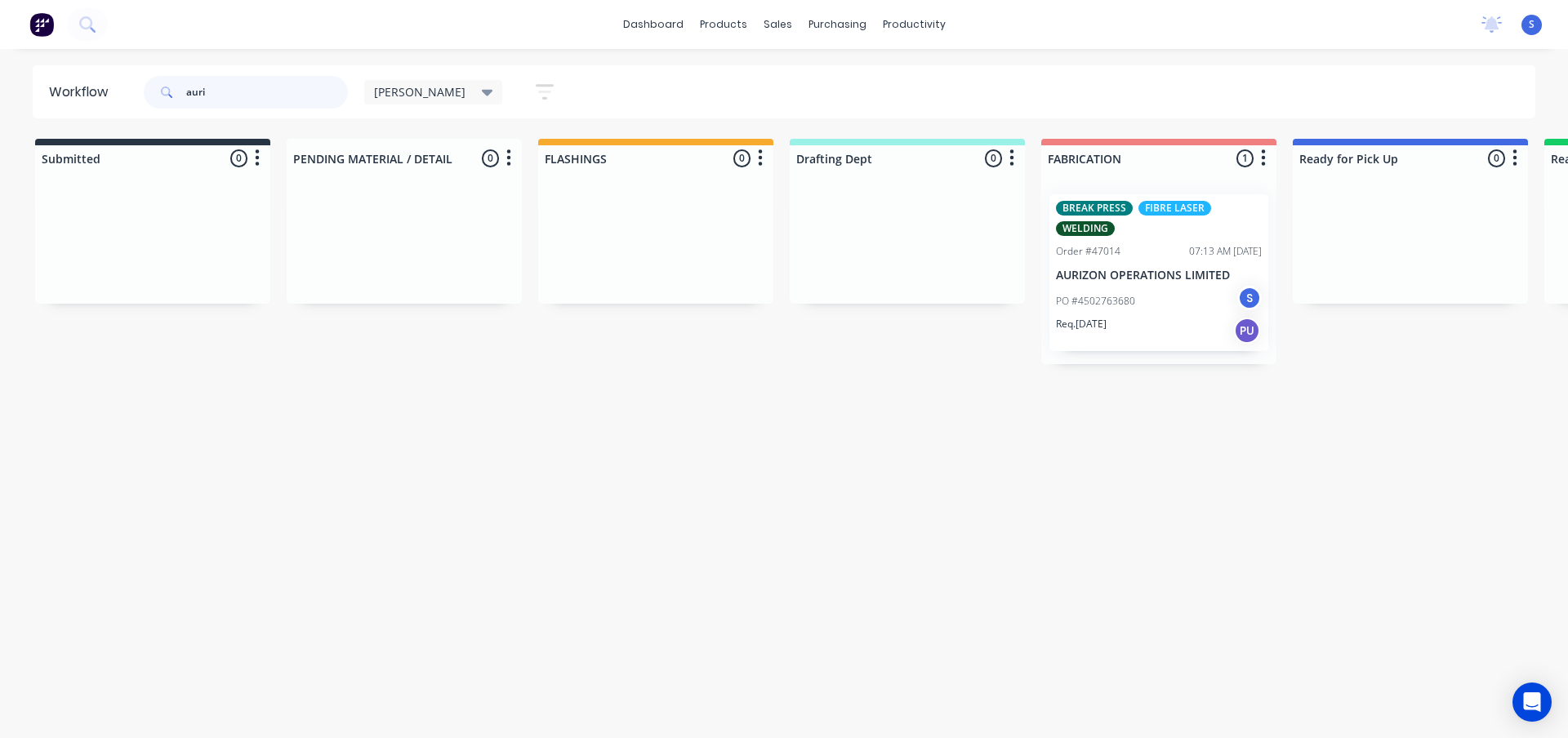
type input "auri"
click at [737, 416] on div "Workflow auri Stuart Save new view None edit Stuart (Default) edit Nilesh edit …" at bounding box center [784, 385] width 1568 height 640
drag, startPoint x: 231, startPoint y: 93, endPoint x: 13, endPoint y: 112, distance: 218.8
click at [166, 96] on div "auri" at bounding box center [245, 92] width 205 height 33
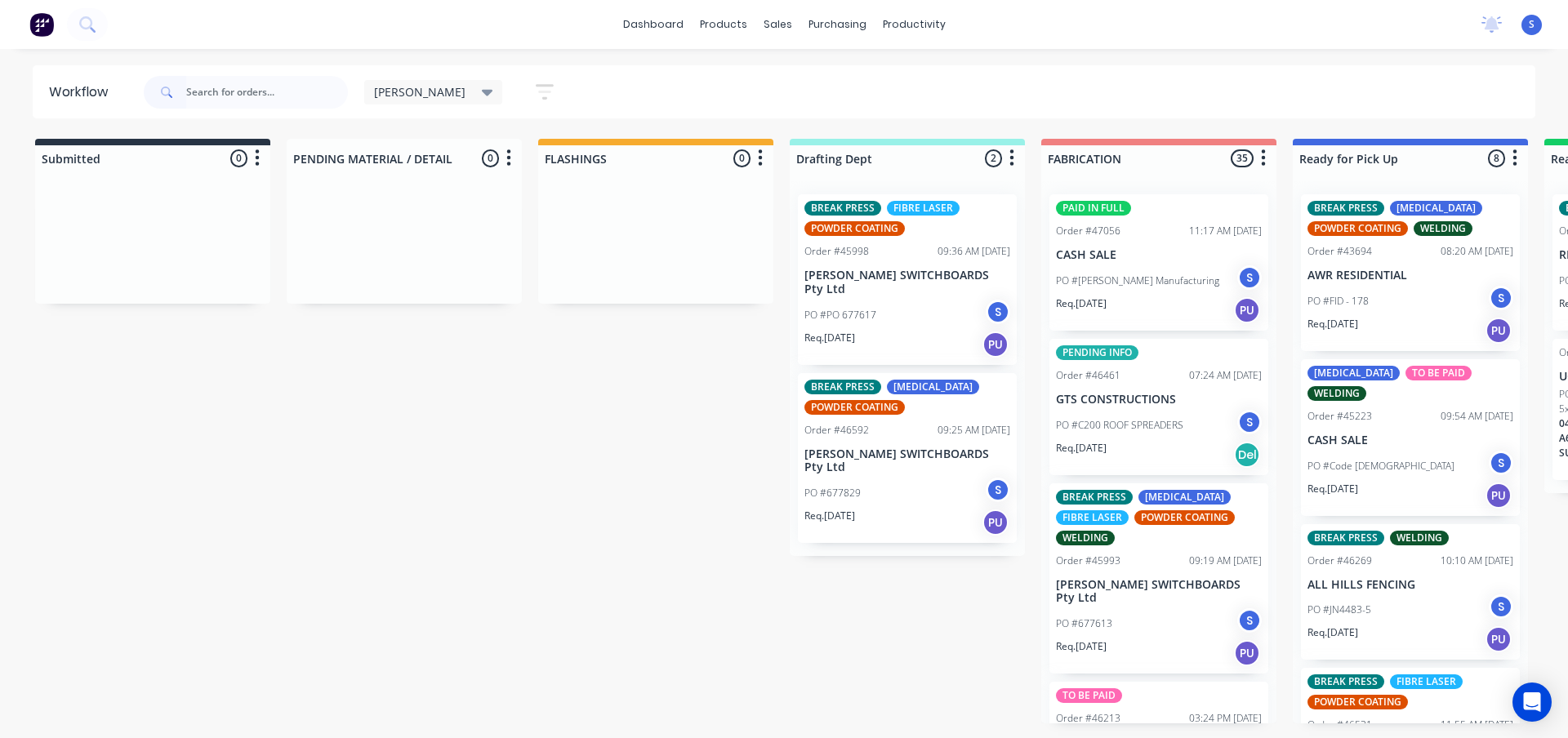
click at [467, 478] on div "Submitted 0 Sort By Created date Required date Order number Customer name Most …" at bounding box center [1349, 431] width 2723 height 585
click at [821, 106] on div "Customers" at bounding box center [833, 111] width 59 height 15
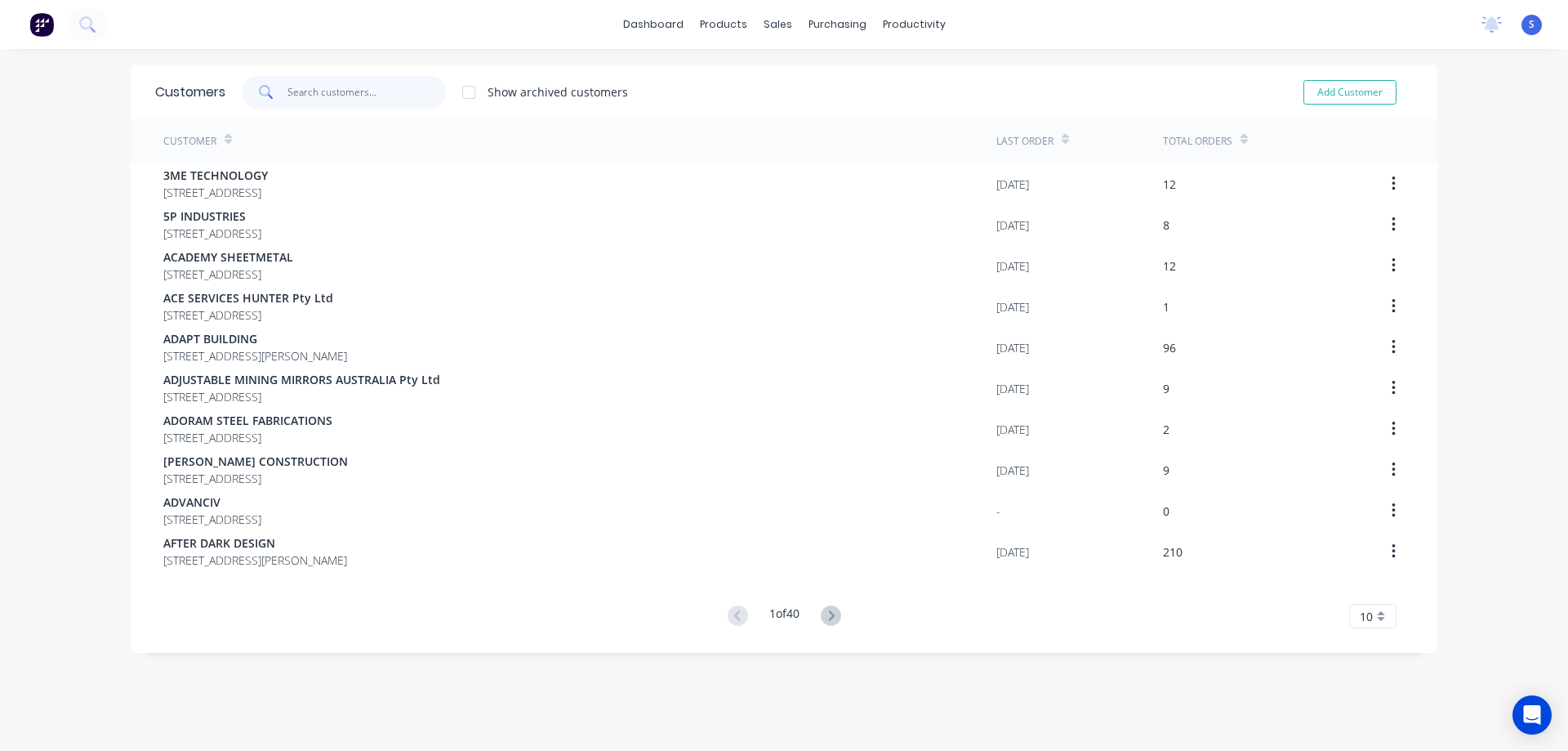
click at [307, 89] on input "text" at bounding box center [367, 92] width 159 height 33
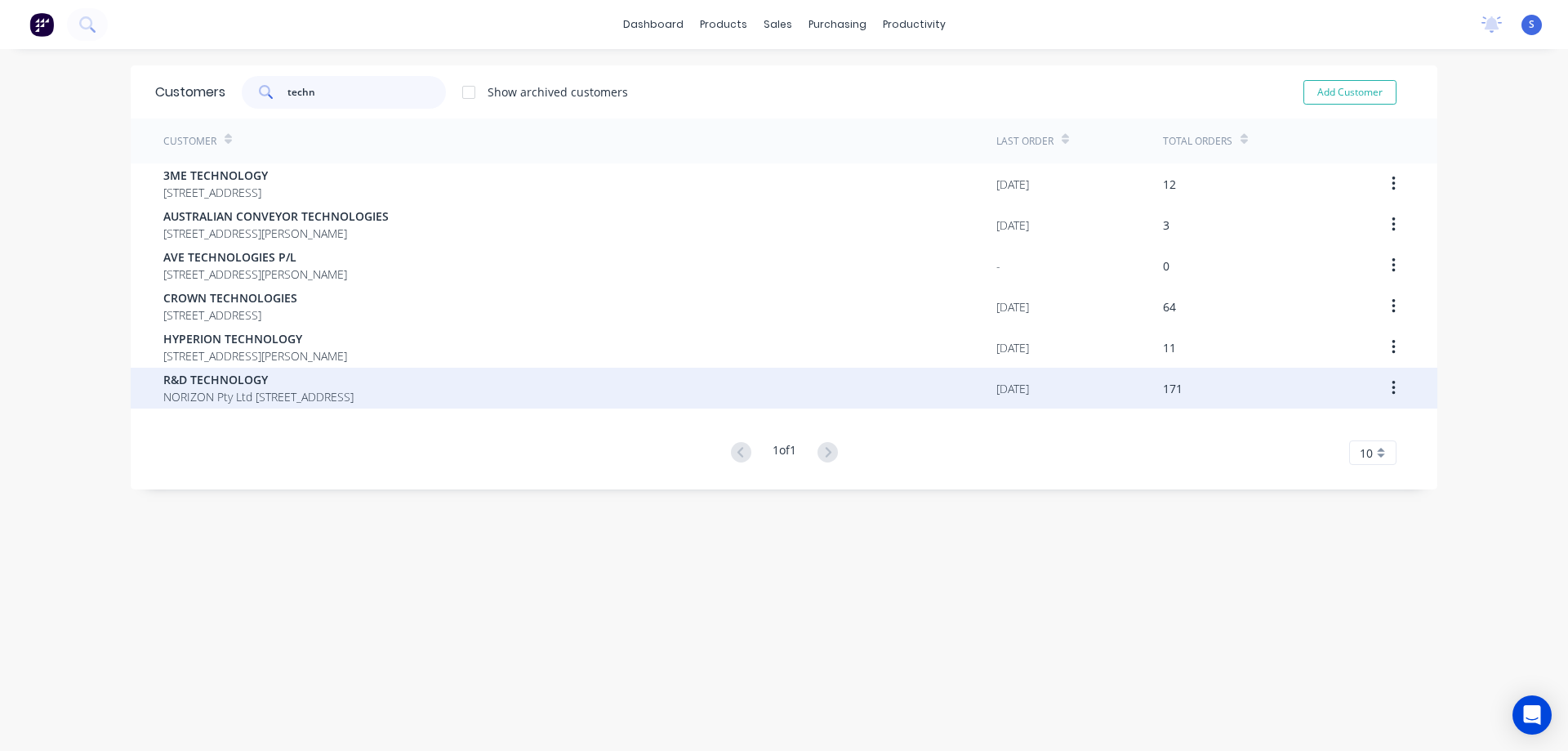
type input "techn"
click at [256, 390] on span "NORIZON Pty Ltd PO BOX 1087 WARNERS BAY New South Wales Australia 2282" at bounding box center [258, 397] width 190 height 17
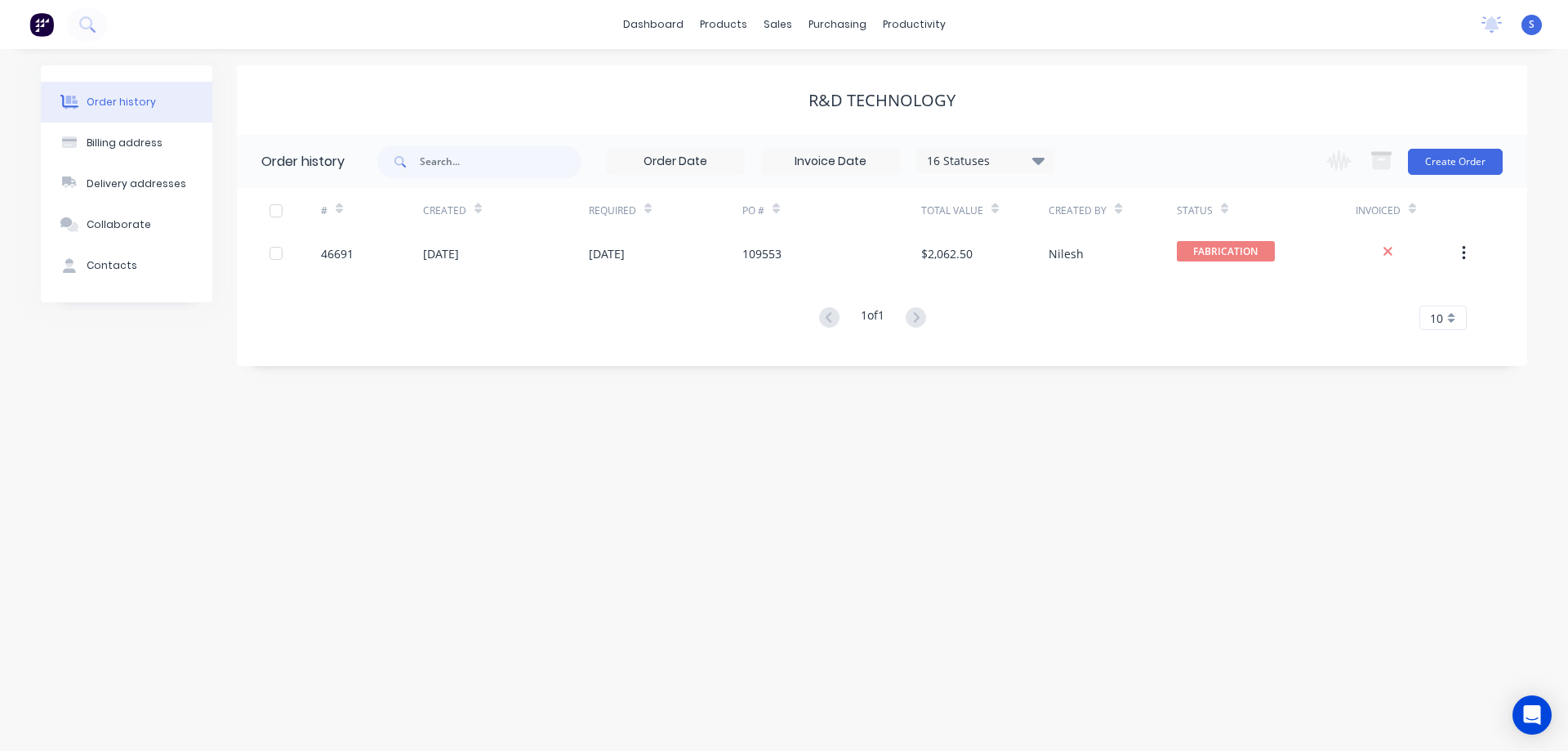
click at [1009, 155] on div "16 Statuses" at bounding box center [985, 161] width 137 height 18
click at [1082, 393] on div "Archived" at bounding box center [1019, 391] width 205 height 33
click at [1120, 381] on label at bounding box center [1120, 381] width 0 height 0
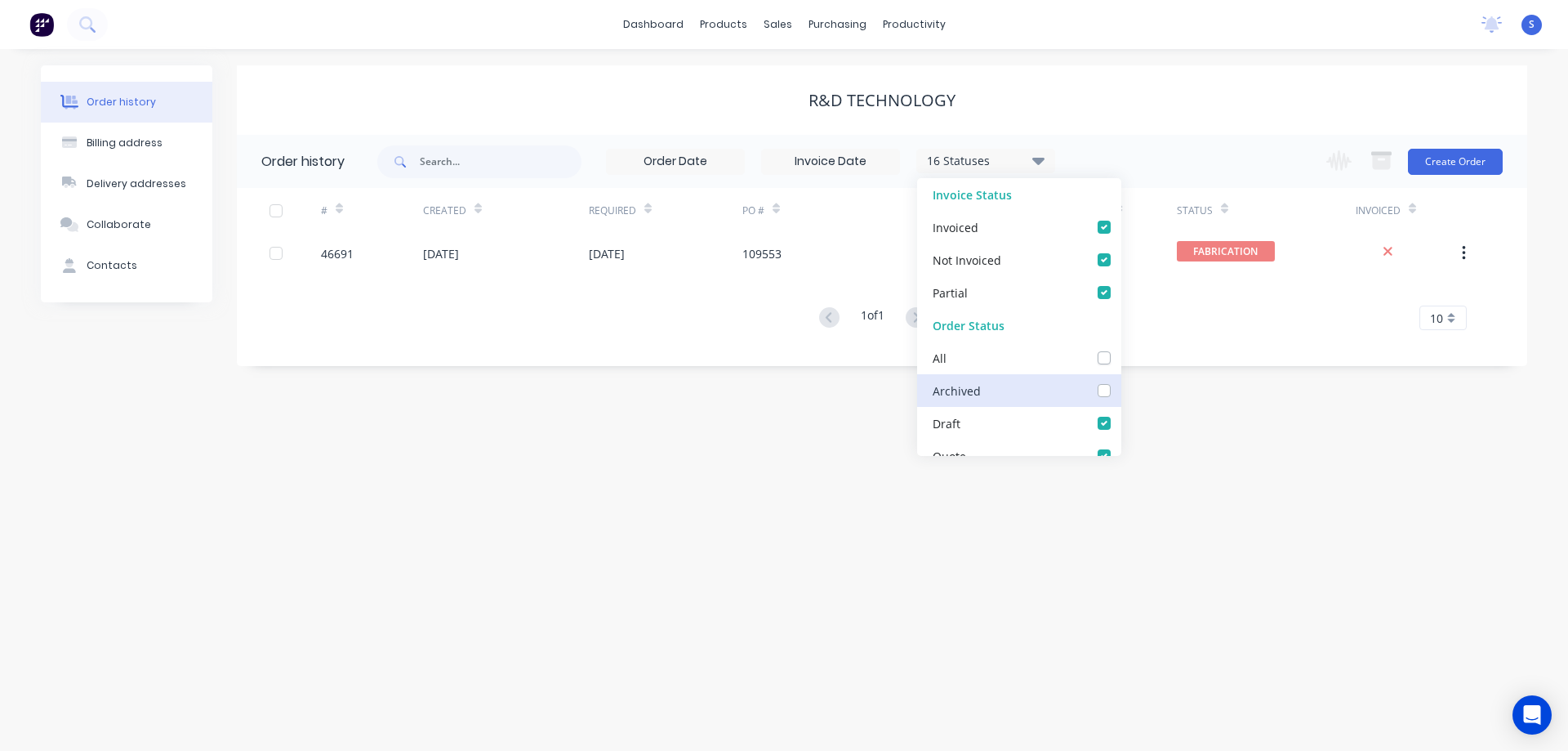
click at [1120, 391] on input "checkbox" at bounding box center [1126, 389] width 13 height 16
checkbox input "true"
click at [432, 159] on input "text" at bounding box center [500, 162] width 162 height 33
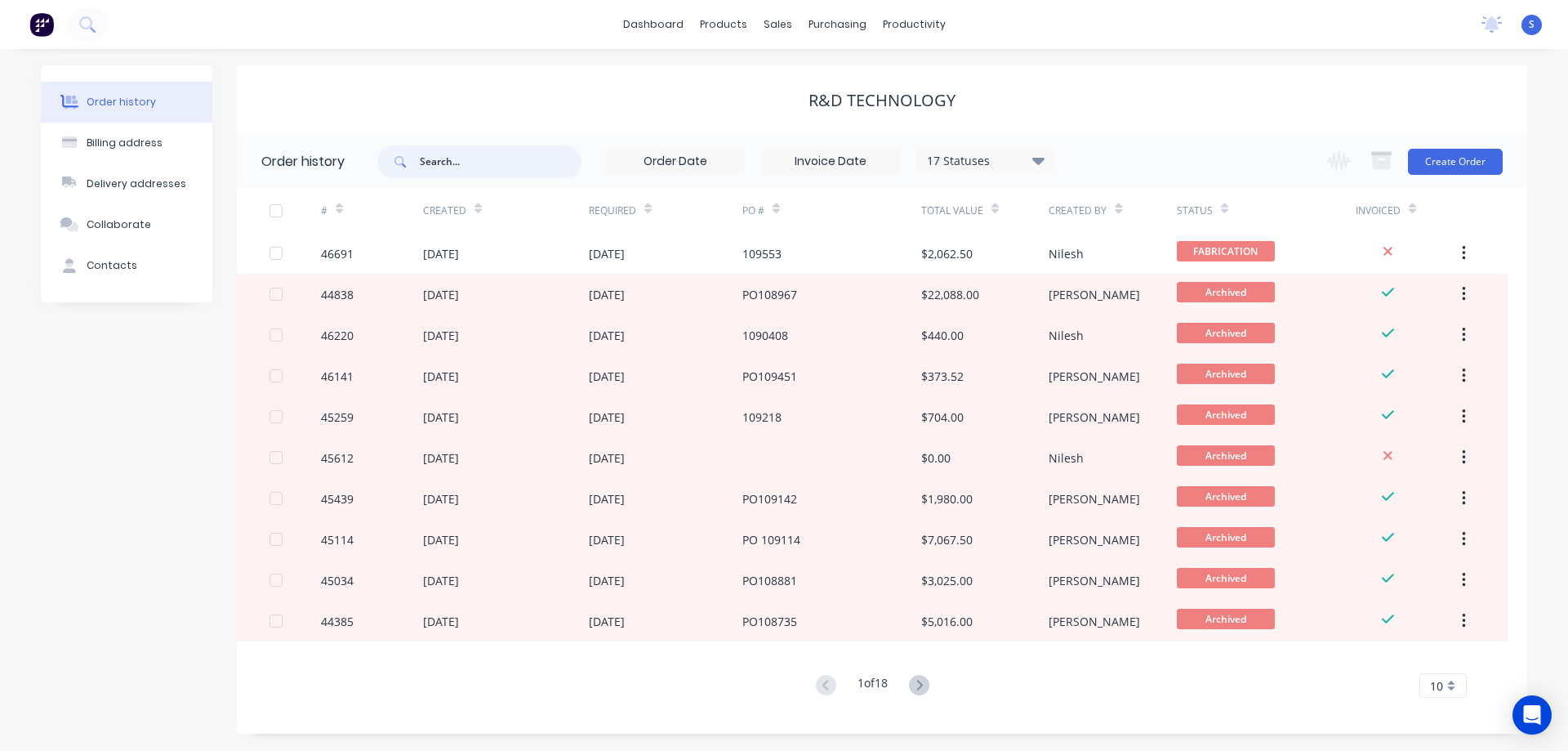
paste input "CAB-TERM-3RU"
type input "CAB-TERM-3RU"
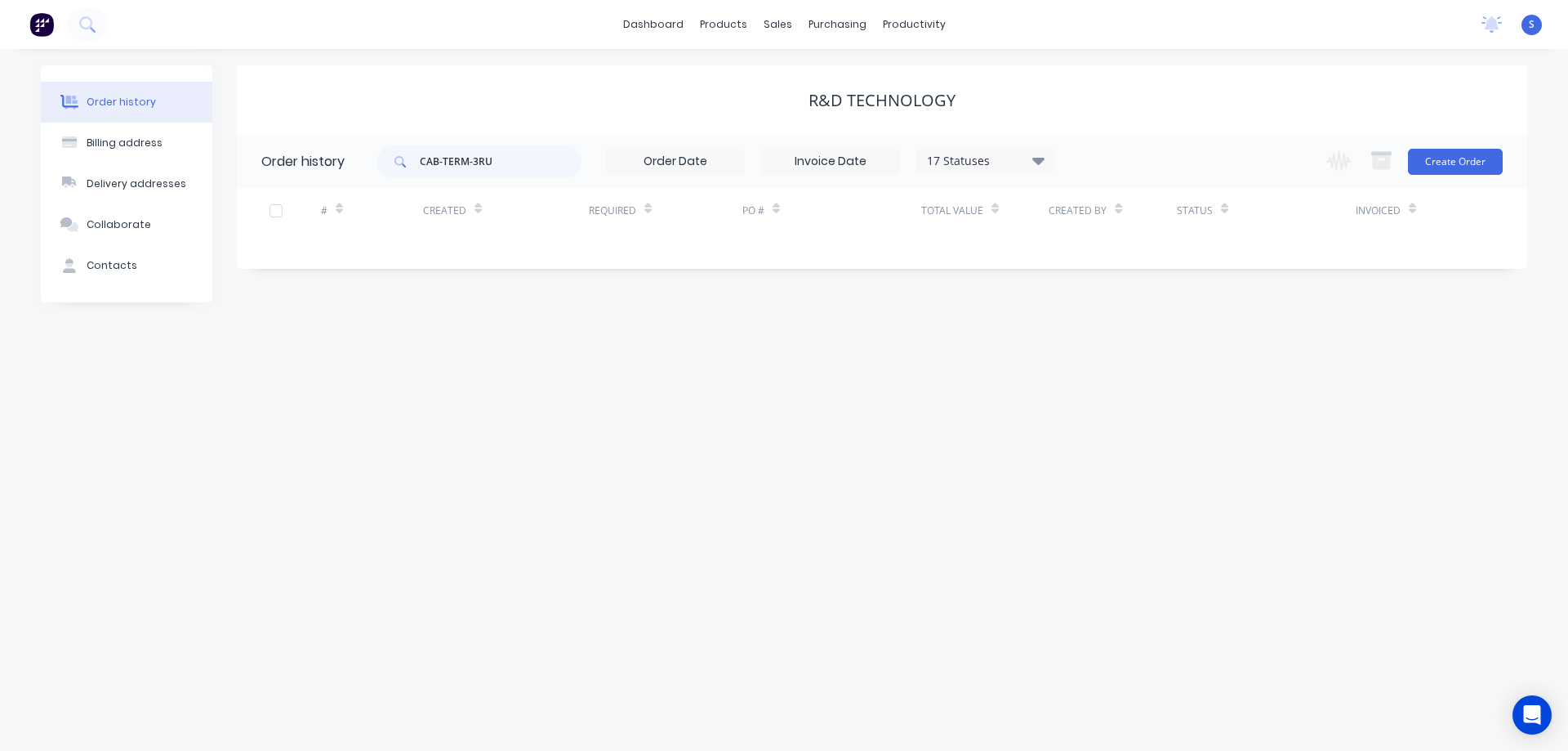
click at [496, 112] on div "R&D TECHNOLOGY" at bounding box center [881, 100] width 1291 height 70
